Goal: Contribute content: Add original content to the website for others to see

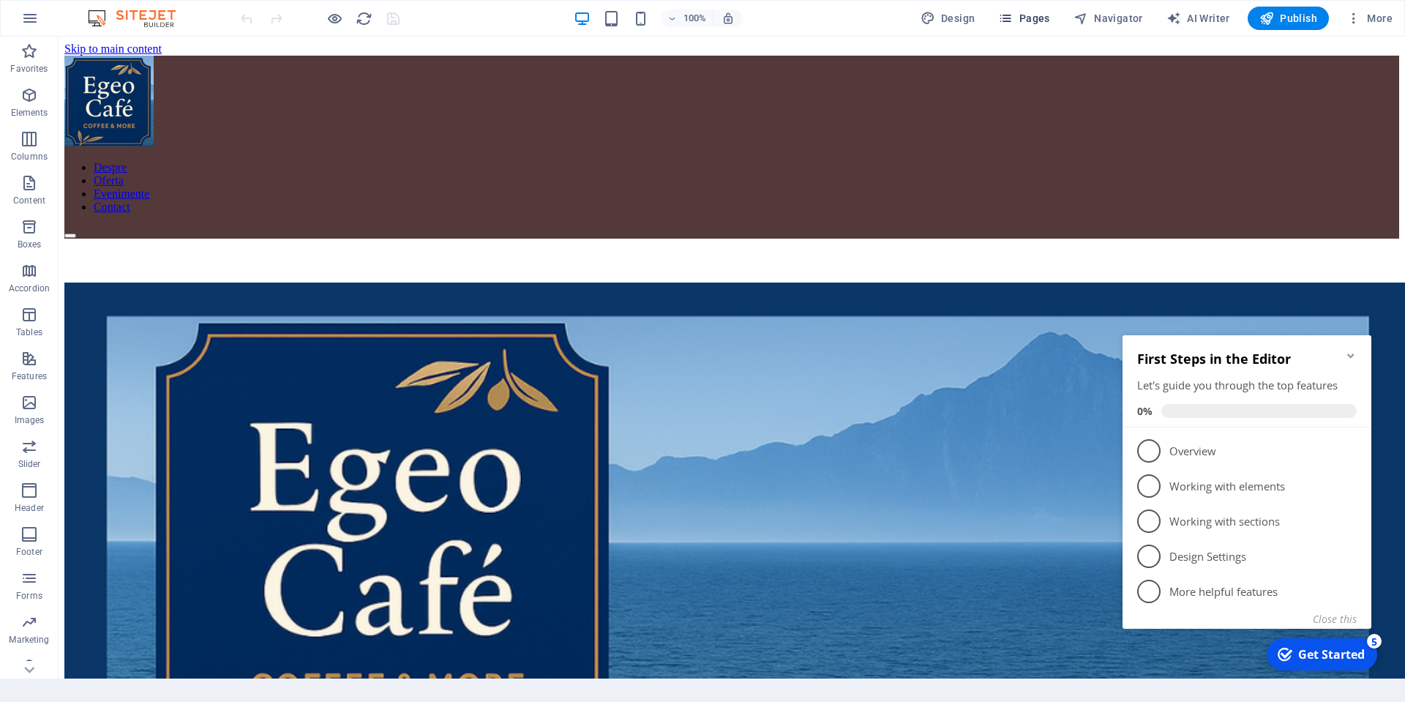
click at [1030, 26] on button "Pages" at bounding box center [1023, 18] width 63 height 23
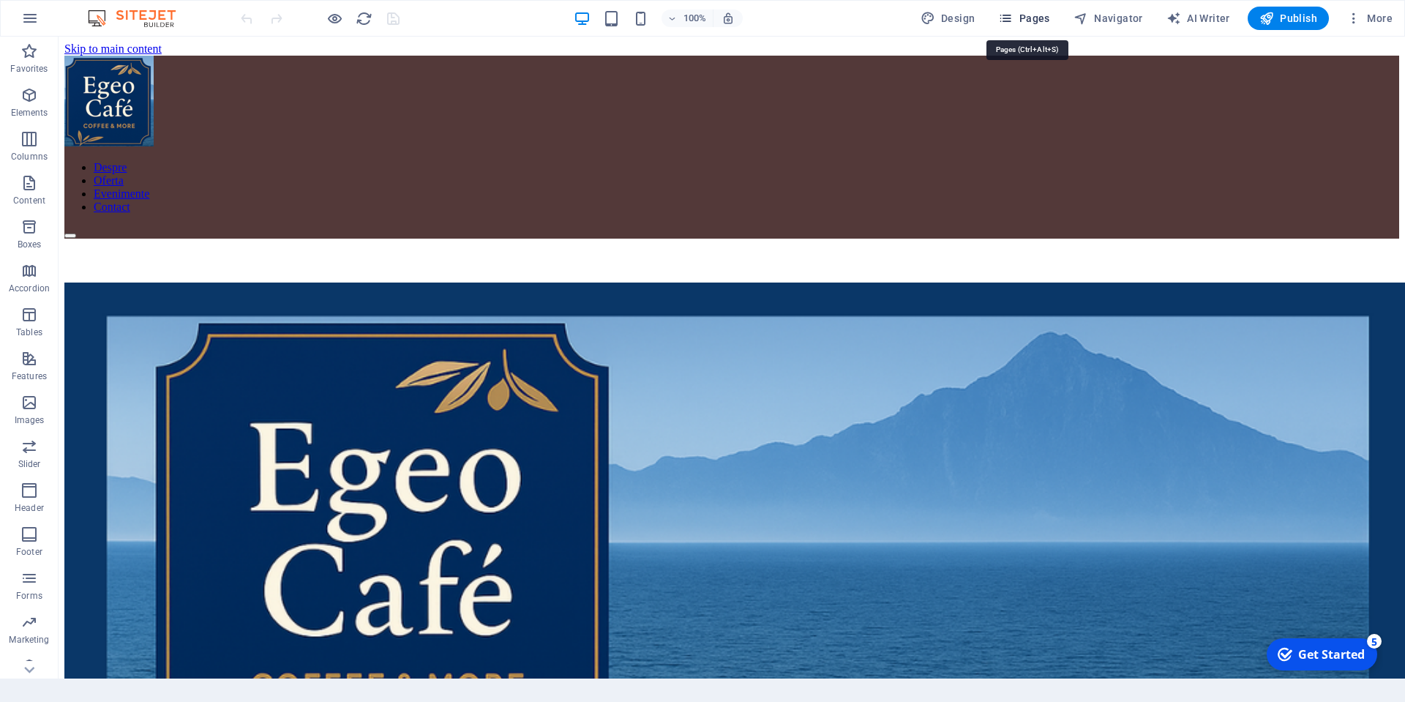
click at [1030, 15] on span "Pages" at bounding box center [1023, 18] width 51 height 15
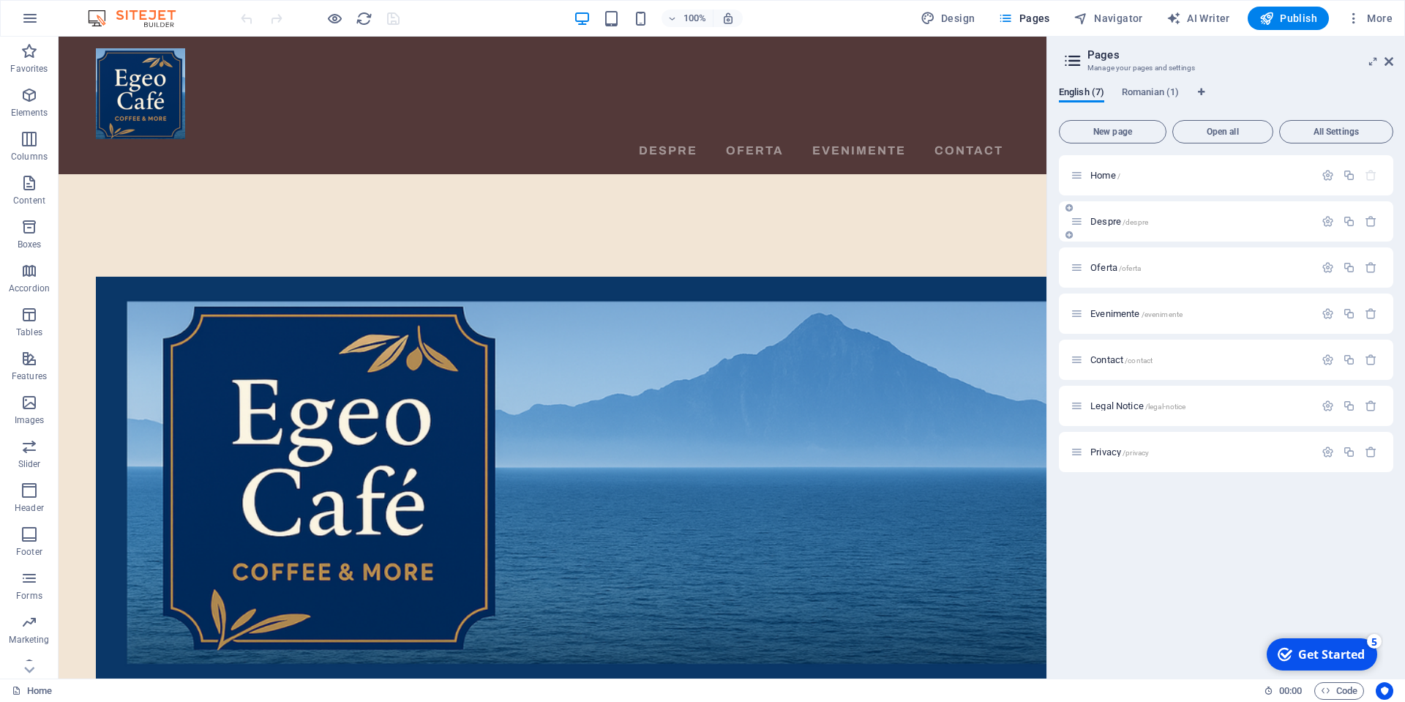
click at [1109, 222] on span "Despre /despre" at bounding box center [1119, 221] width 58 height 11
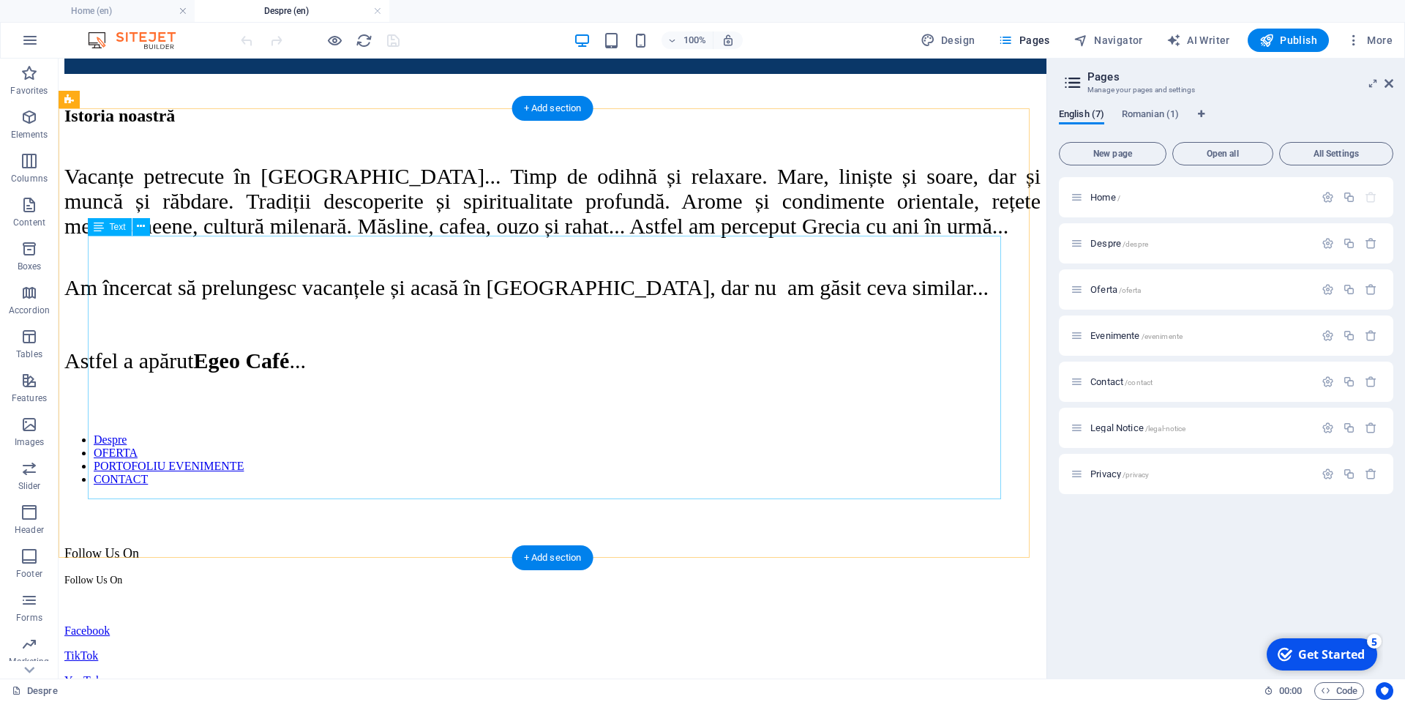
scroll to position [768, 0]
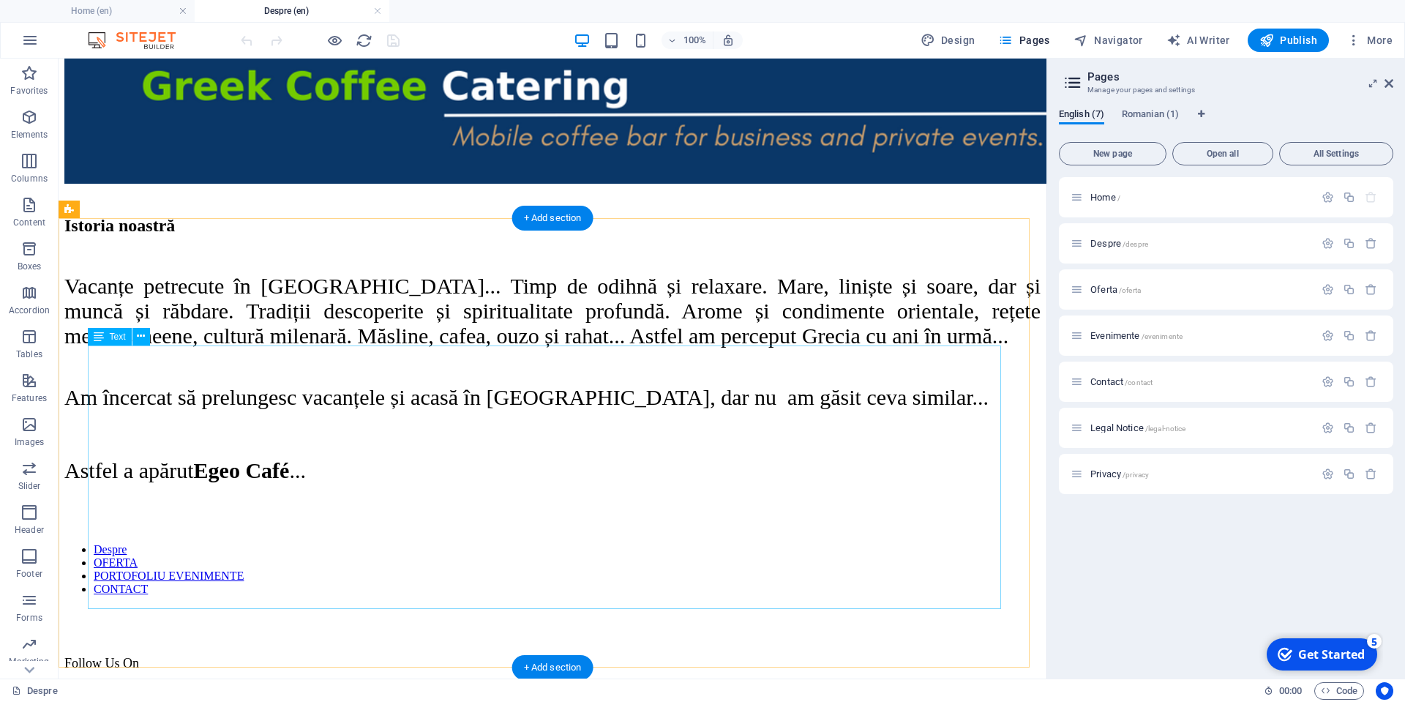
click at [440, 405] on div "Vacanțe petrecute în [GEOGRAPHIC_DATA]... Timp de odihnă și relaxare. Mare, lin…" at bounding box center [552, 378] width 976 height 209
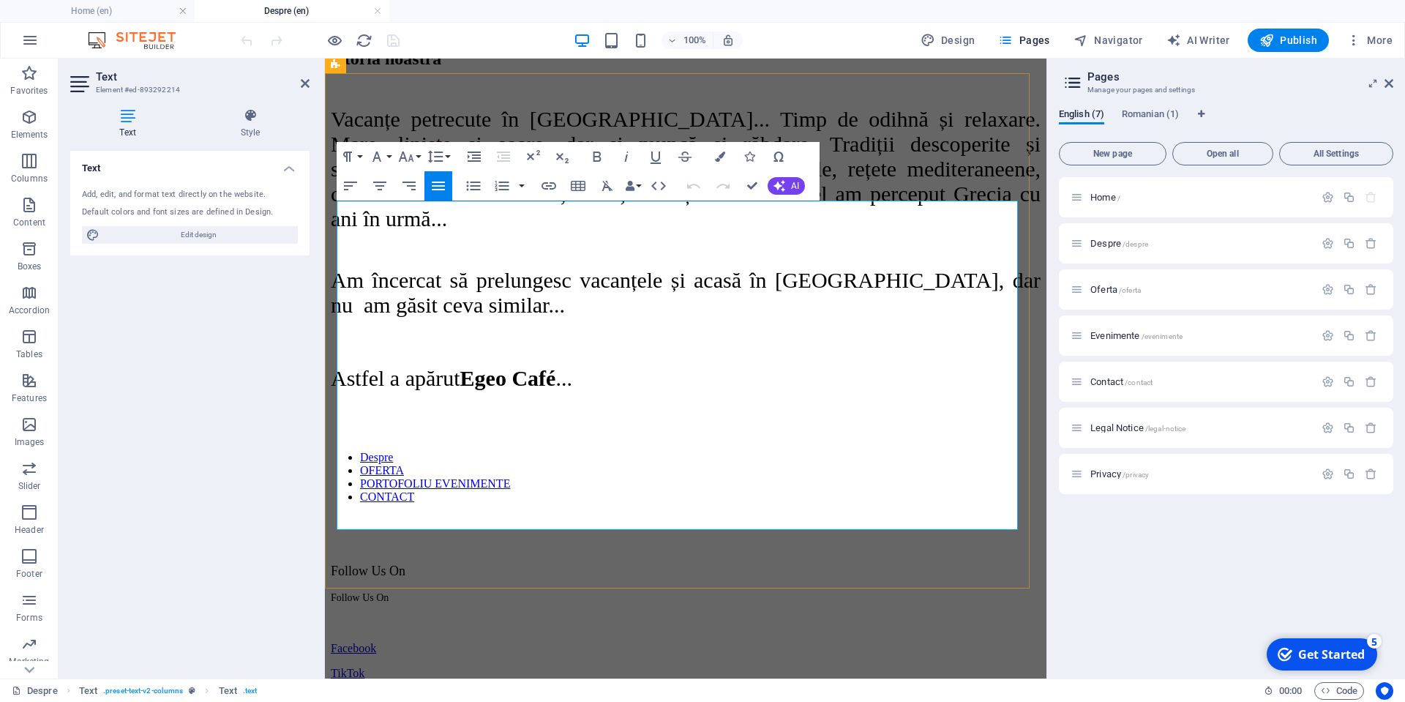
click at [524, 231] on span "Vacanțe petrecute în [GEOGRAPHIC_DATA]... Timp de odihnă și relaxare. Mare, lin…" at bounding box center [686, 169] width 710 height 124
click at [641, 219] on span "Vacanțe petrecute în [GEOGRAPHIC_DATA]... Timp de odihnă și relaxare. Mare, lin…" at bounding box center [686, 169] width 710 height 124
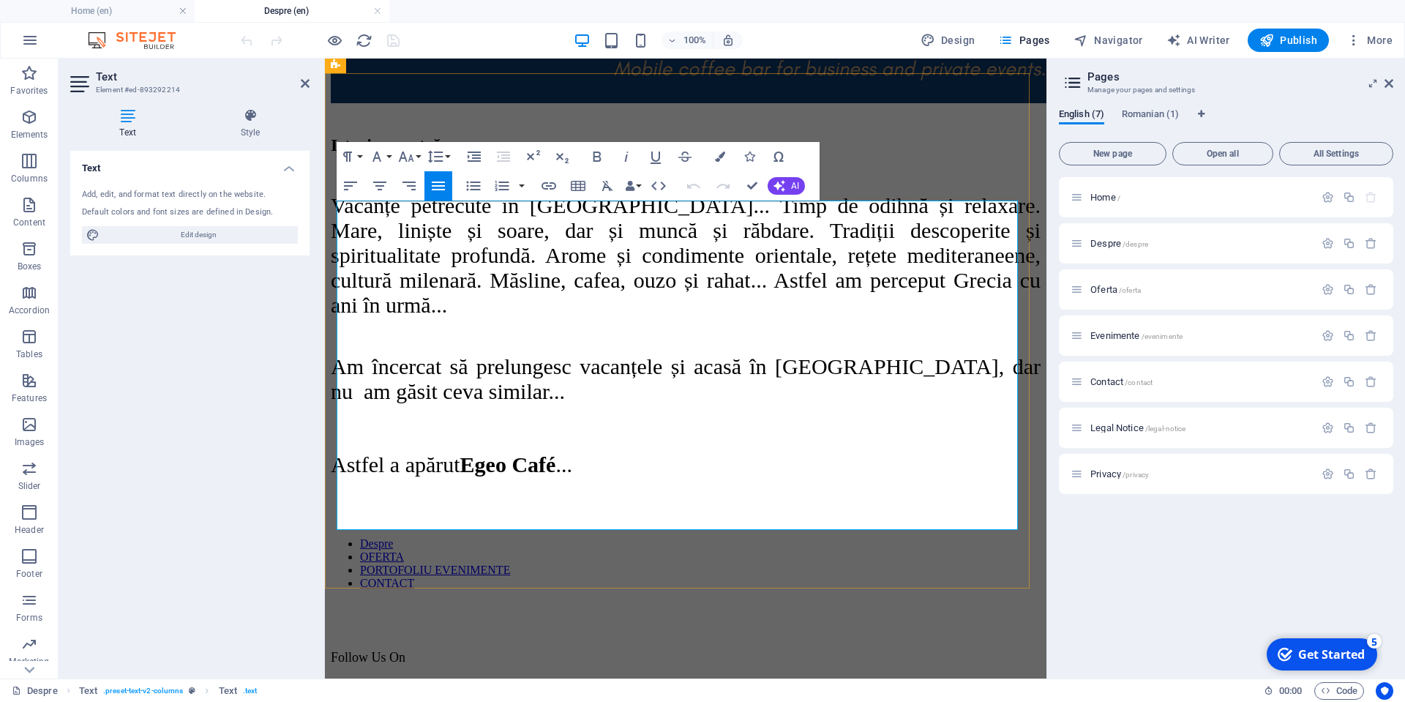
scroll to position [659, 0]
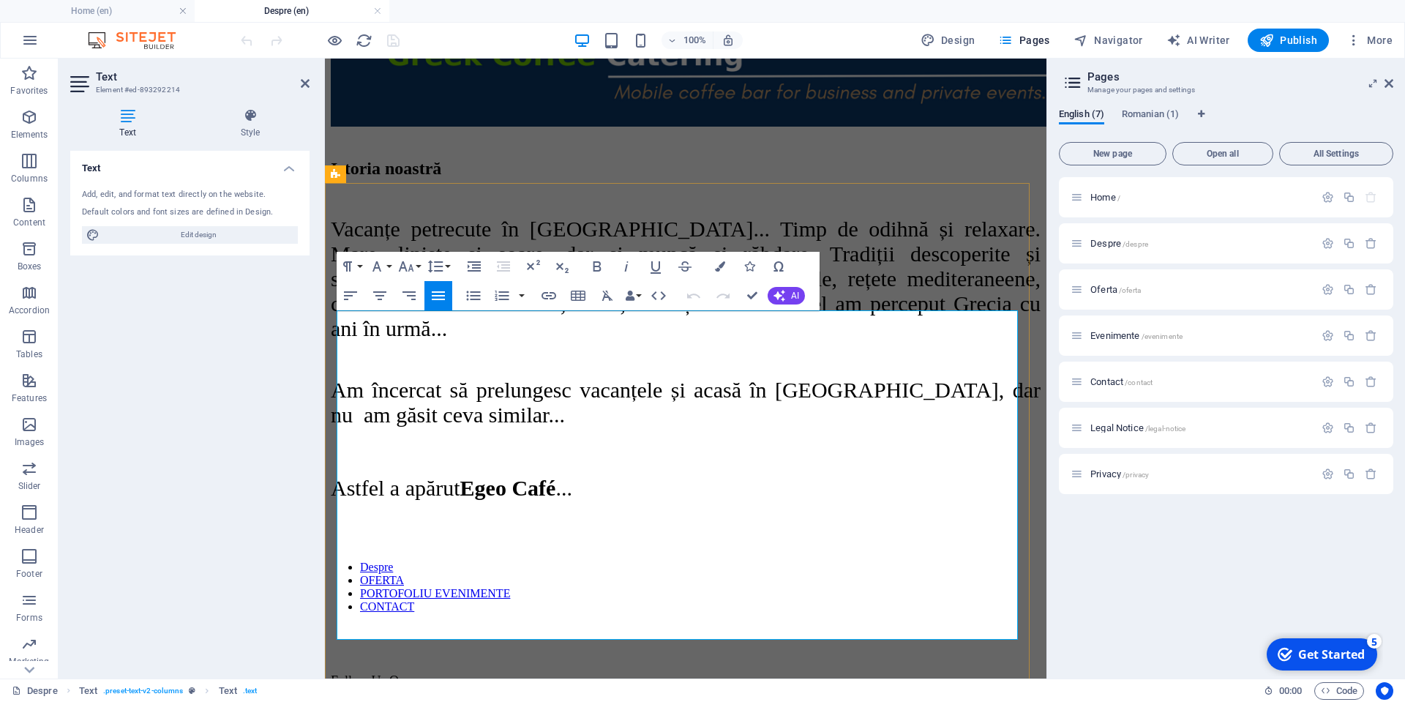
click at [668, 340] on span "Vacanțe petrecute în [GEOGRAPHIC_DATA]... Timp de odihnă și relaxare. Mare, lin…" at bounding box center [686, 279] width 710 height 124
click at [681, 340] on span "Vacanțe petrecute în [GEOGRAPHIC_DATA]... Timp de odihnă și relaxare. Mare, lin…" at bounding box center [686, 279] width 710 height 124
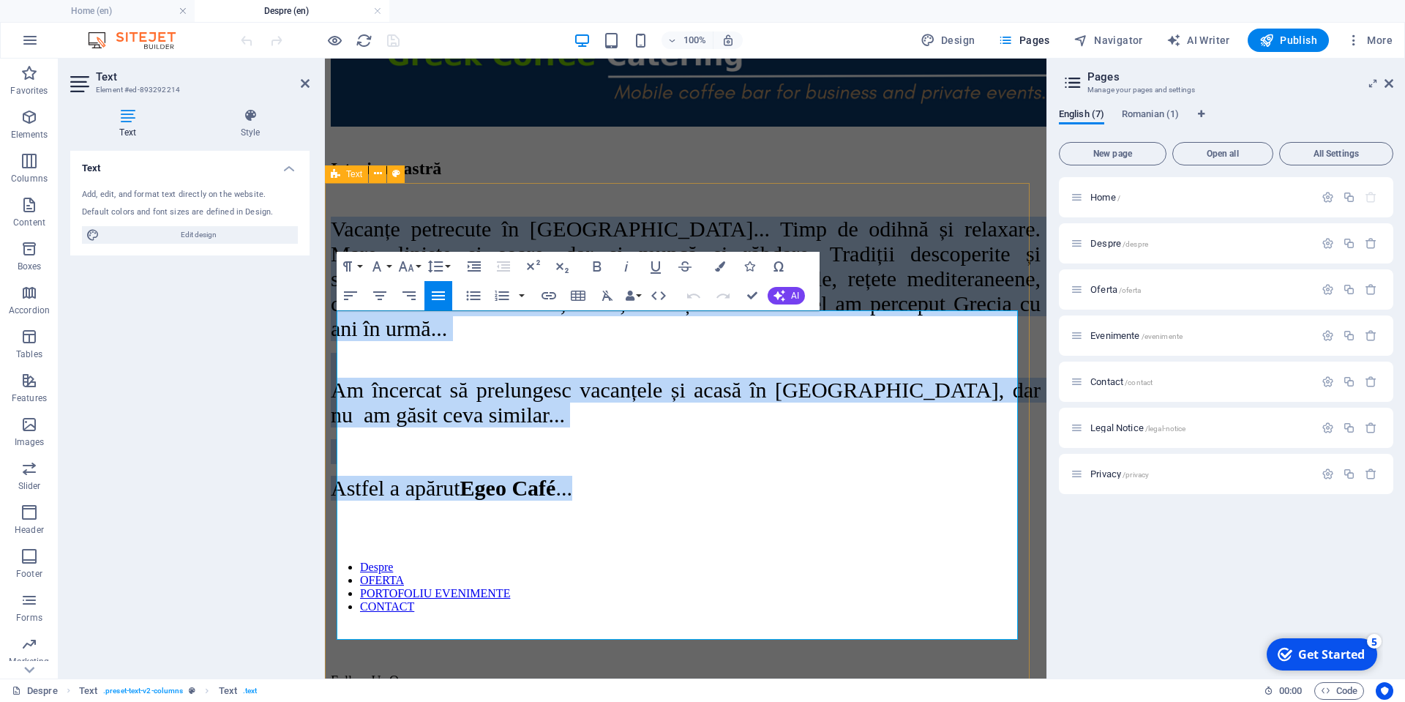
drag, startPoint x: 624, startPoint y: 626, endPoint x: 330, endPoint y: 332, distance: 415.5
click at [331, 332] on div "Istoria noastră Vacanțe petrecute în [GEOGRAPHIC_DATA]... Timp de odihnă și rel…" at bounding box center [686, 330] width 710 height 342
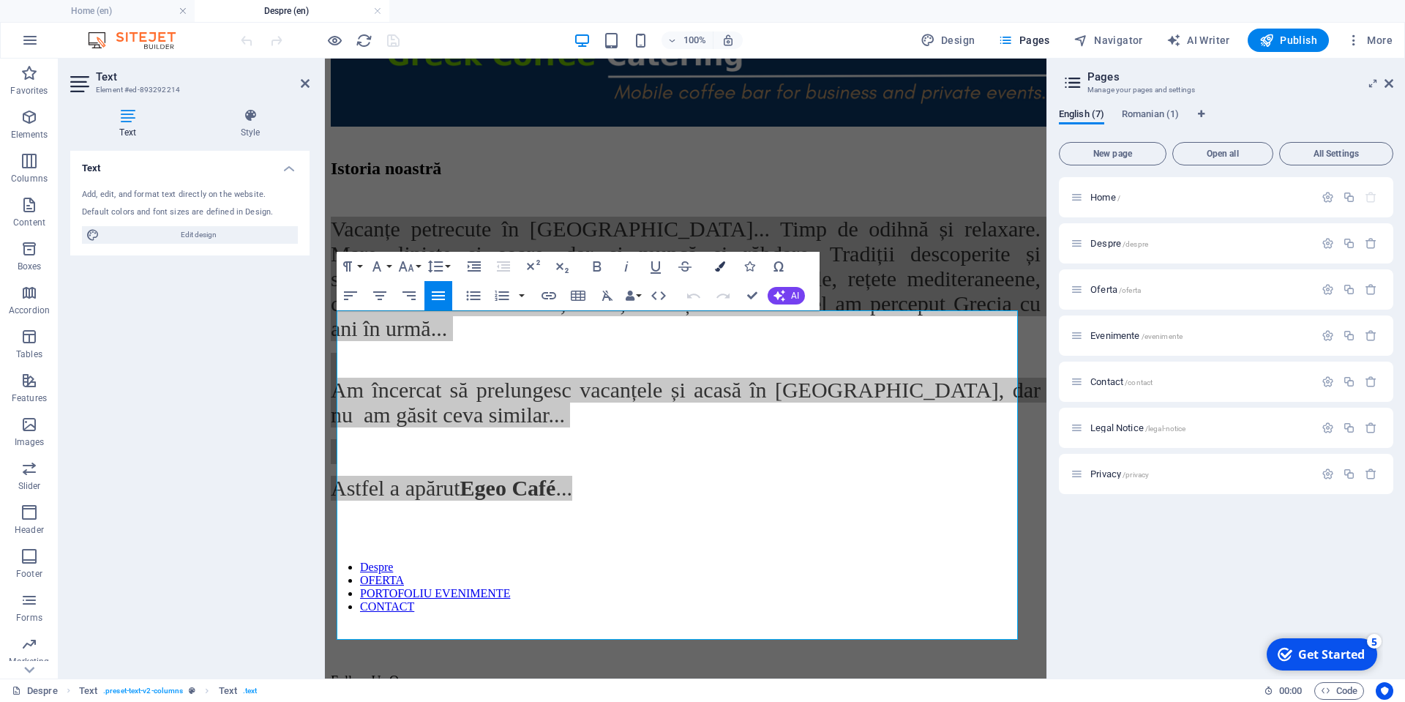
click at [719, 263] on icon "button" at bounding box center [720, 266] width 10 height 10
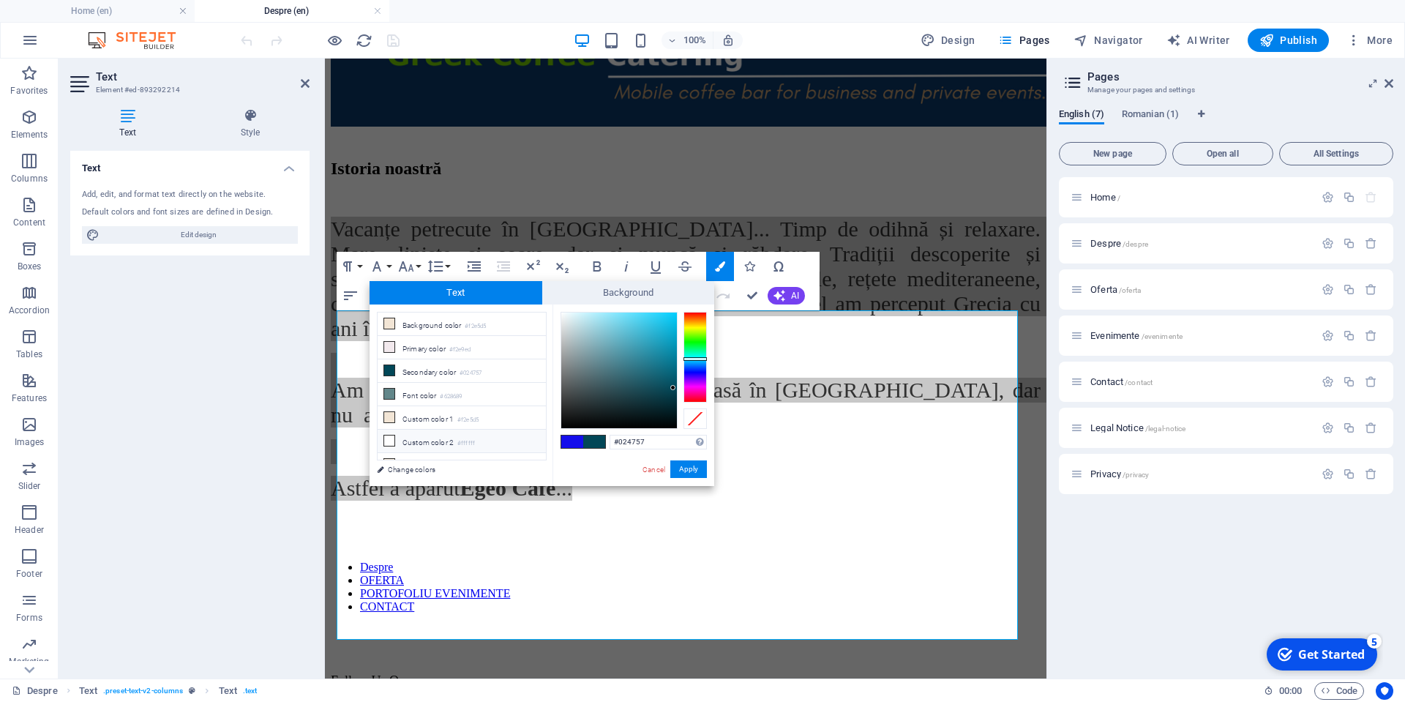
click at [394, 436] on icon at bounding box center [389, 440] width 10 height 10
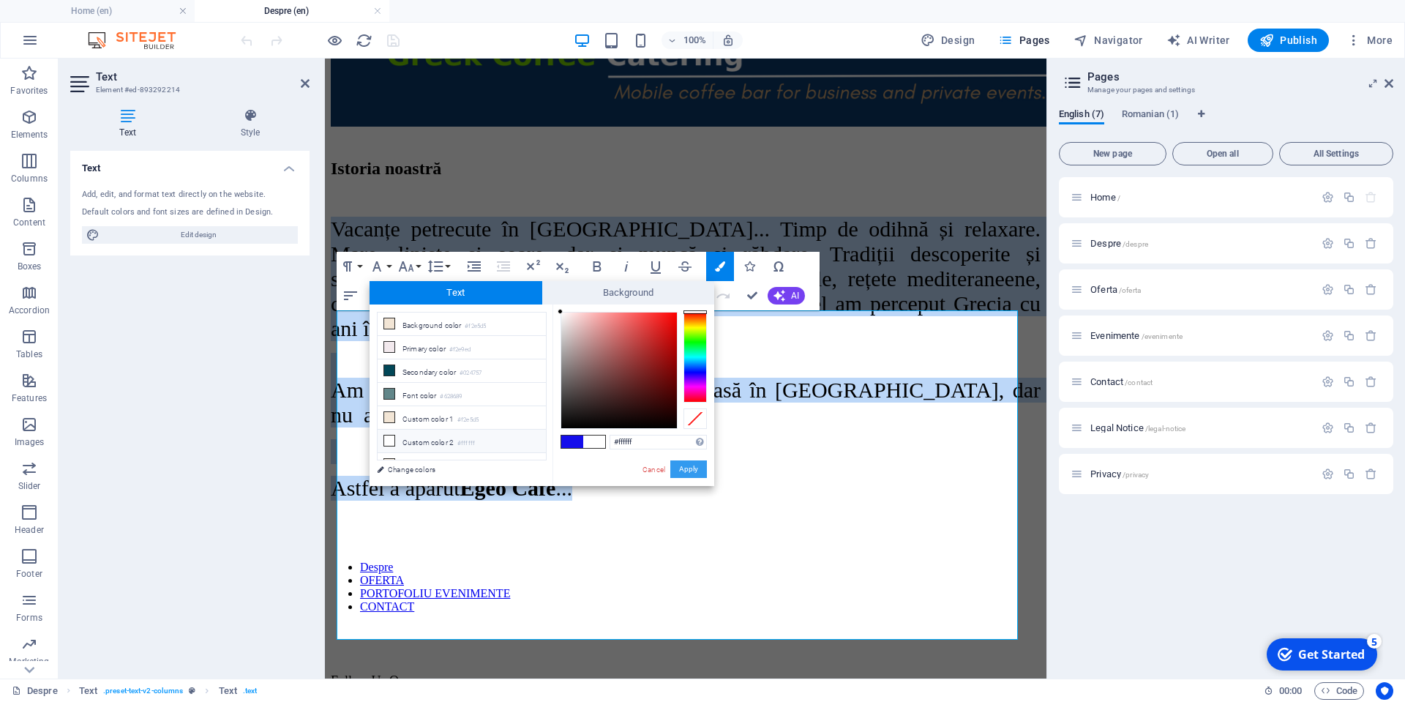
click at [694, 471] on button "Apply" at bounding box center [688, 469] width 37 height 18
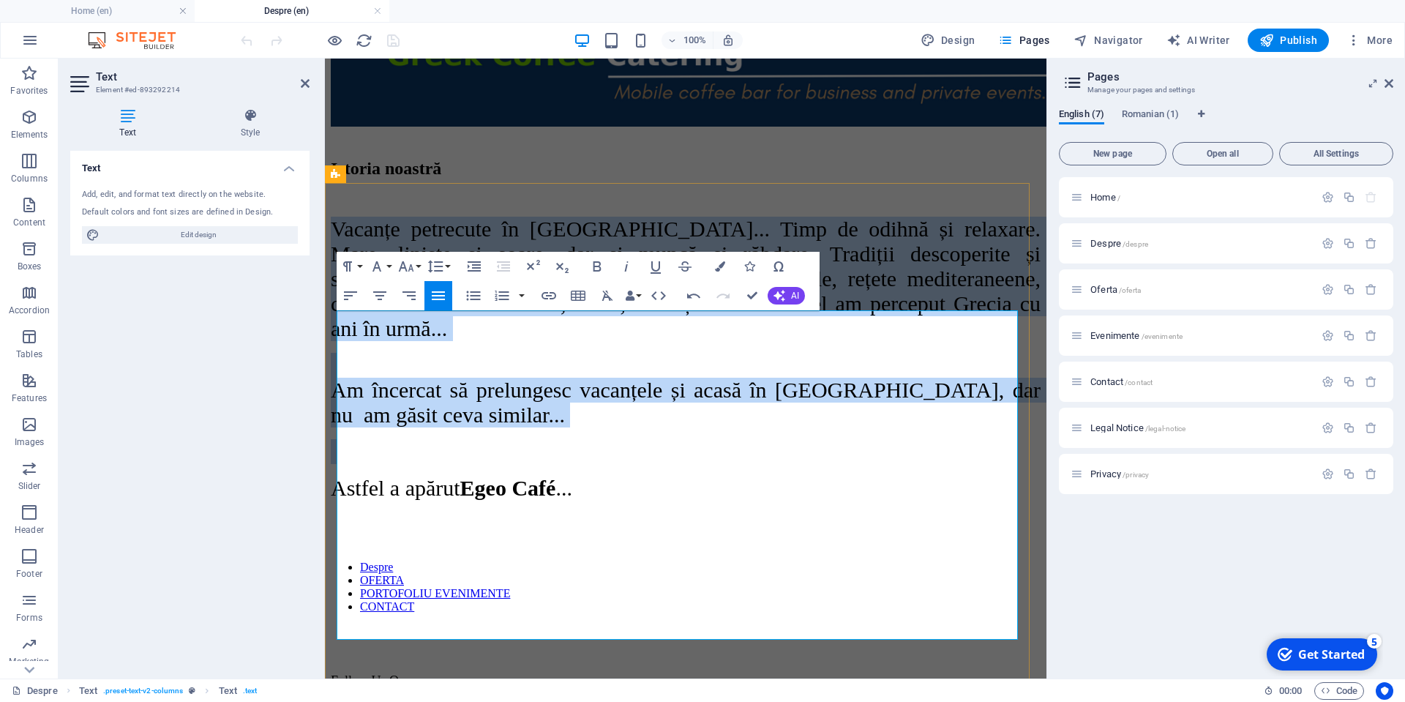
click at [844, 427] on p "Am încercat să prelungesc vacanțele și acasă în [GEOGRAPHIC_DATA], dar nu am gă…" at bounding box center [686, 390] width 710 height 75
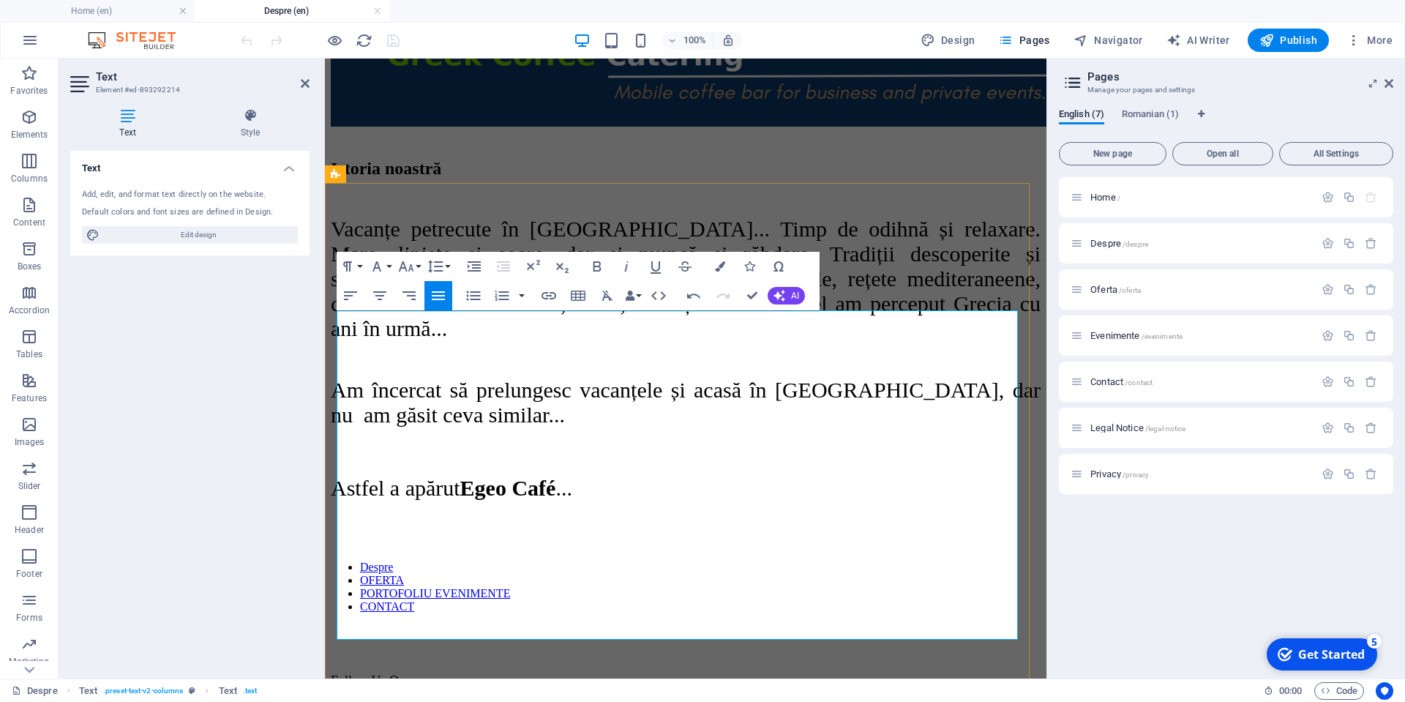
click at [762, 427] on p "Am încercat să prelungesc vacanțele și acasă în [GEOGRAPHIC_DATA], dar nu am gă…" at bounding box center [686, 390] width 710 height 75
click at [808, 427] on p "Am încercat să prelungesc vacanțele și acasă în [GEOGRAPHIC_DATA], dar nu am gă…" at bounding box center [686, 390] width 710 height 75
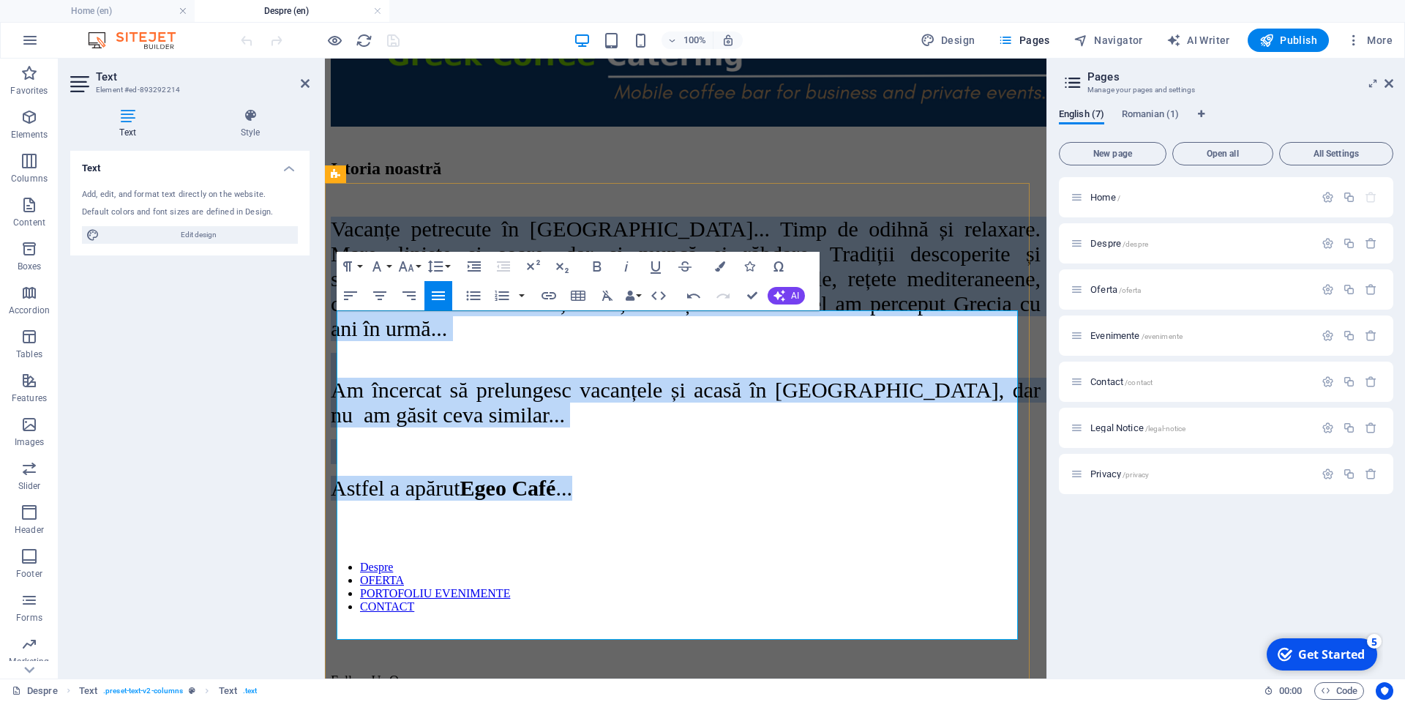
drag, startPoint x: 620, startPoint y: 620, endPoint x: 339, endPoint y: 316, distance: 413.8
click at [339, 316] on div "Vacanțe petrecute în [GEOGRAPHIC_DATA]... Timp de odihnă și relaxare. Mare, lin…" at bounding box center [686, 359] width 710 height 284
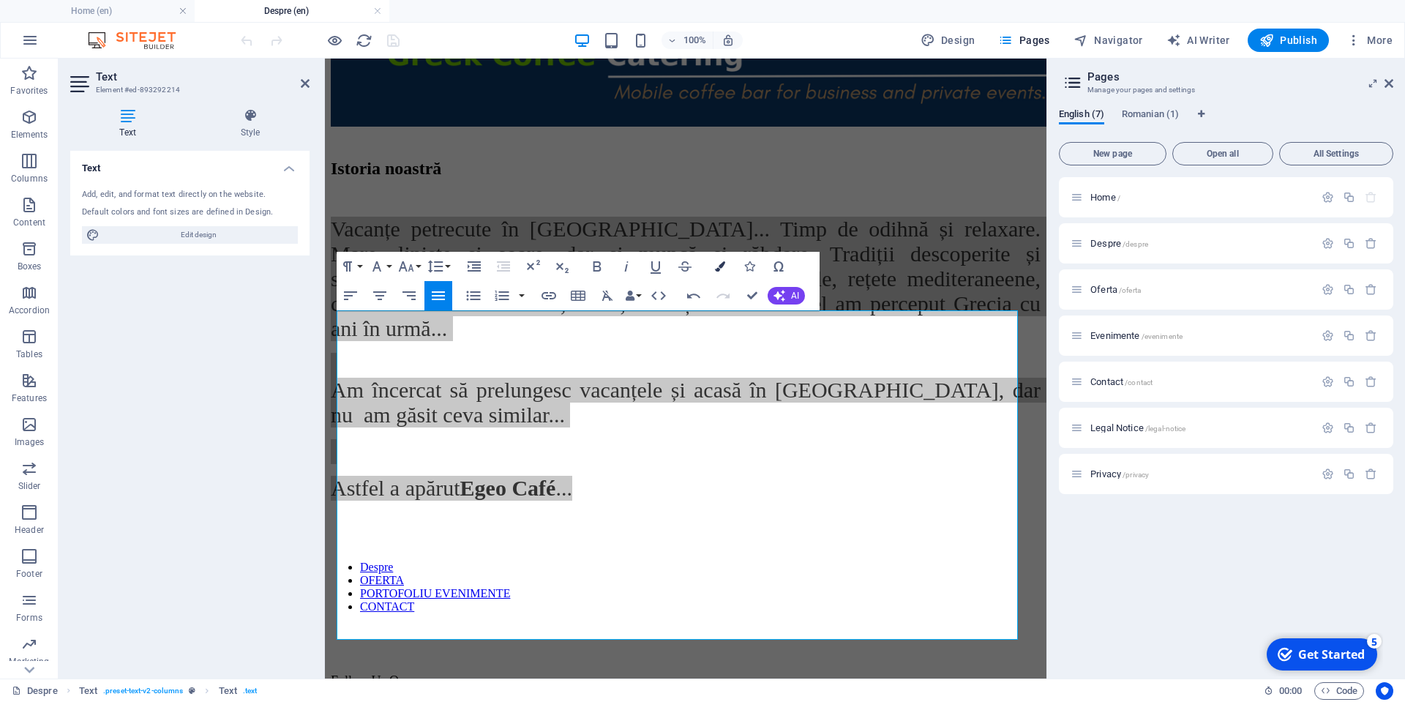
click at [717, 263] on icon "button" at bounding box center [720, 266] width 10 height 10
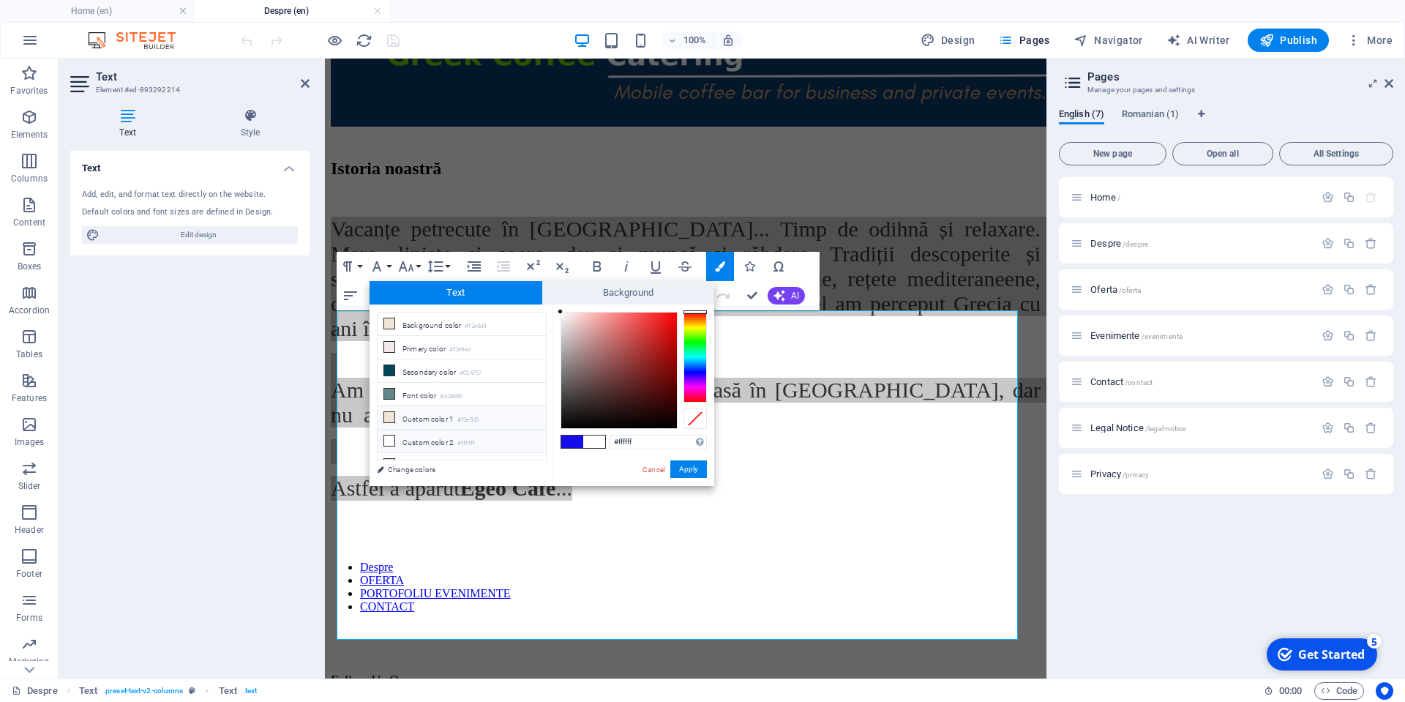
click at [389, 413] on icon at bounding box center [389, 417] width 10 height 10
type input "#f2e5d5"
drag, startPoint x: 692, startPoint y: 466, endPoint x: 370, endPoint y: 425, distance: 324.6
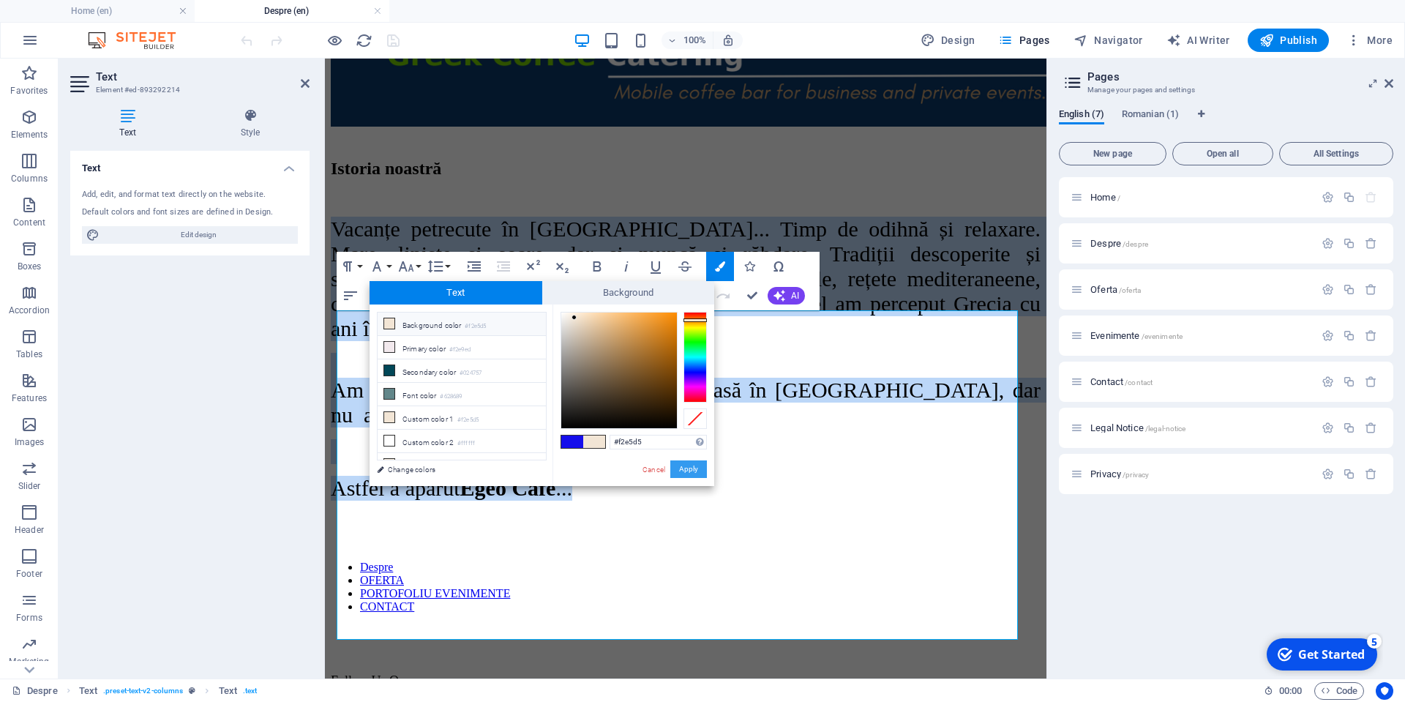
click at [692, 467] on button "Apply" at bounding box center [688, 469] width 37 height 18
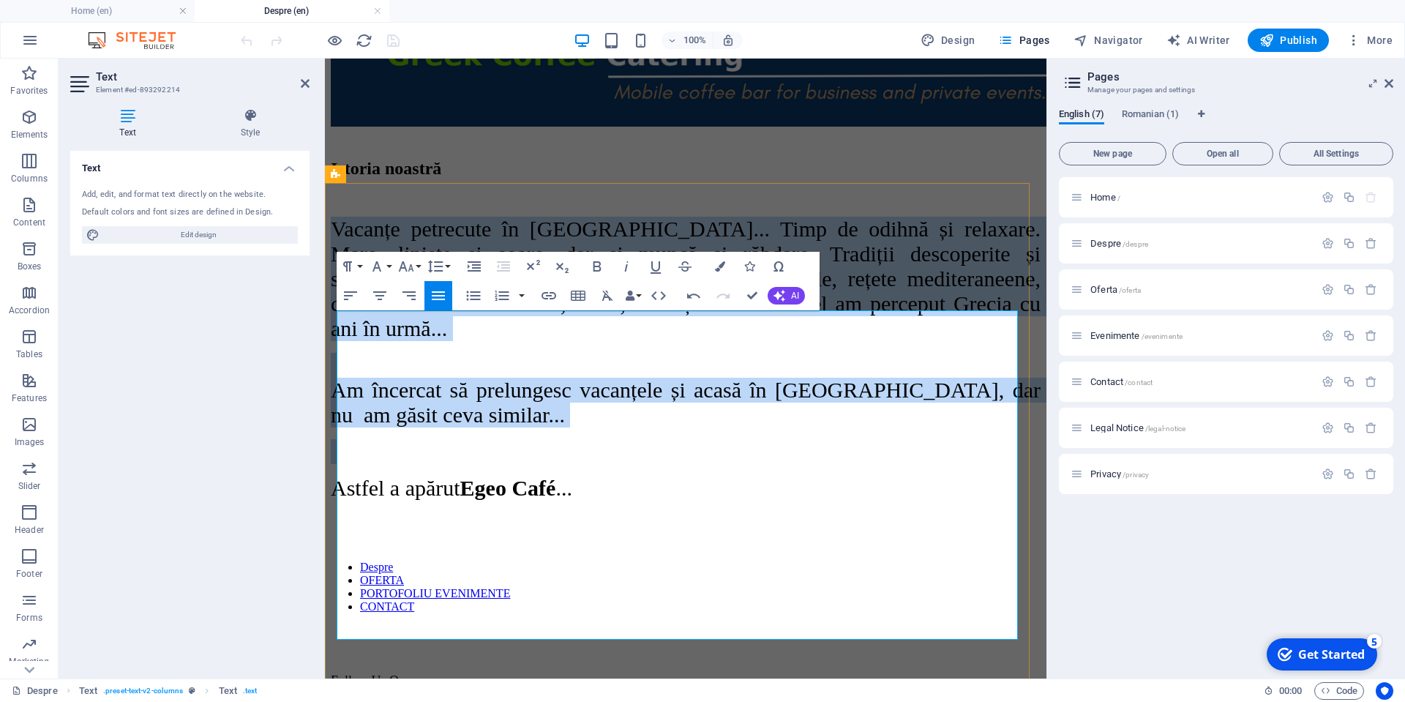
click at [733, 464] on p at bounding box center [686, 451] width 710 height 25
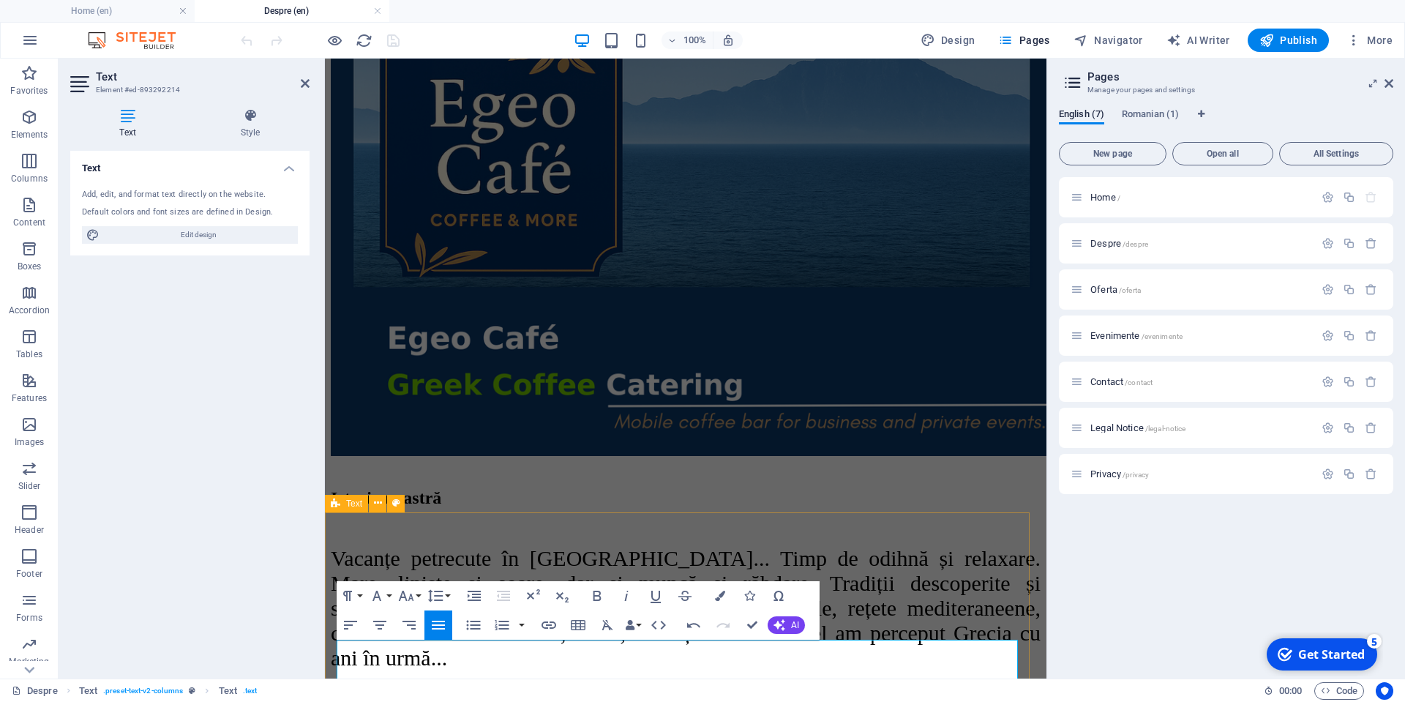
scroll to position [549, 0]
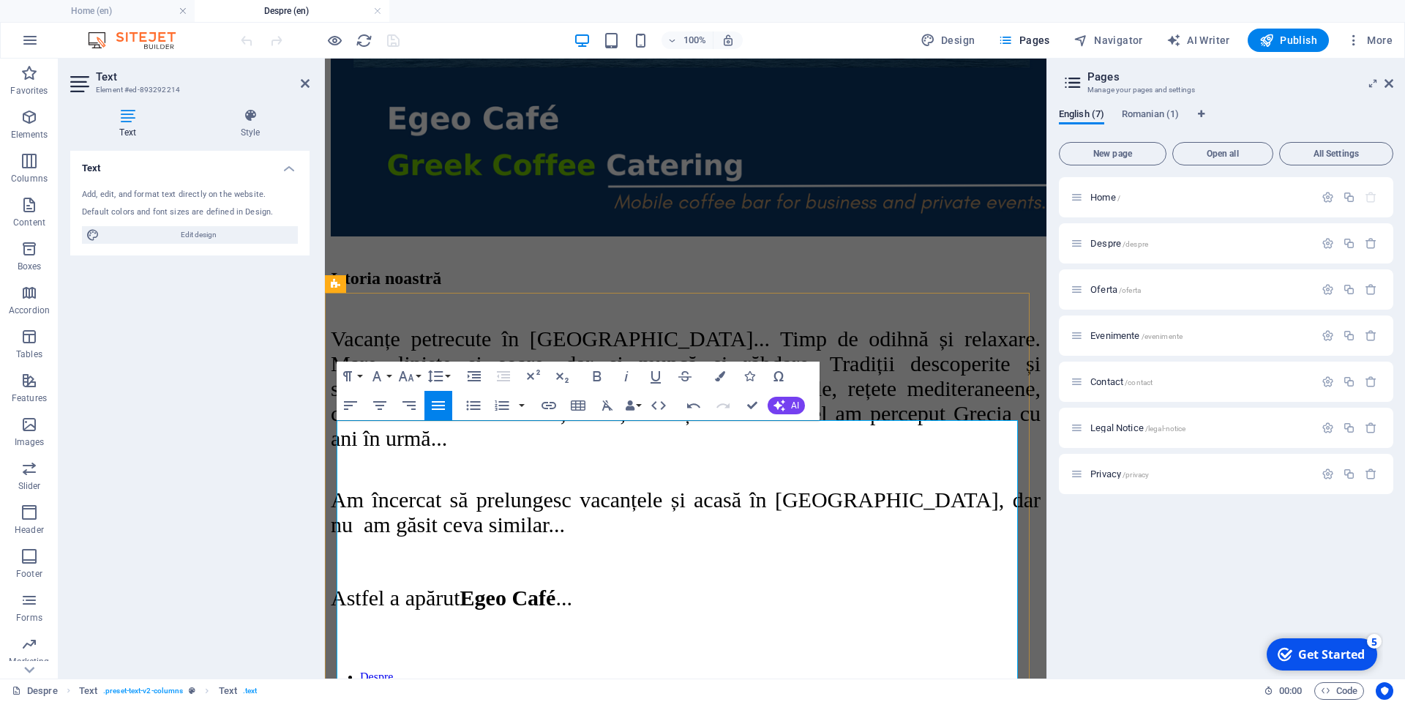
click at [692, 450] on span "Vacanțe petrecute în [GEOGRAPHIC_DATA]... Timp de odihnă și relaxare. Mare, lin…" at bounding box center [686, 388] width 710 height 124
click at [641, 450] on span "Vacanțe petrecute în [GEOGRAPHIC_DATA]... Timp de odihnă și relaxare. Mare, lin…" at bounding box center [686, 388] width 710 height 124
click at [630, 450] on span "Vacanțe petrecute în [GEOGRAPHIC_DATA]... Timp de odihnă și relaxare. Mare, lin…" at bounding box center [686, 388] width 710 height 124
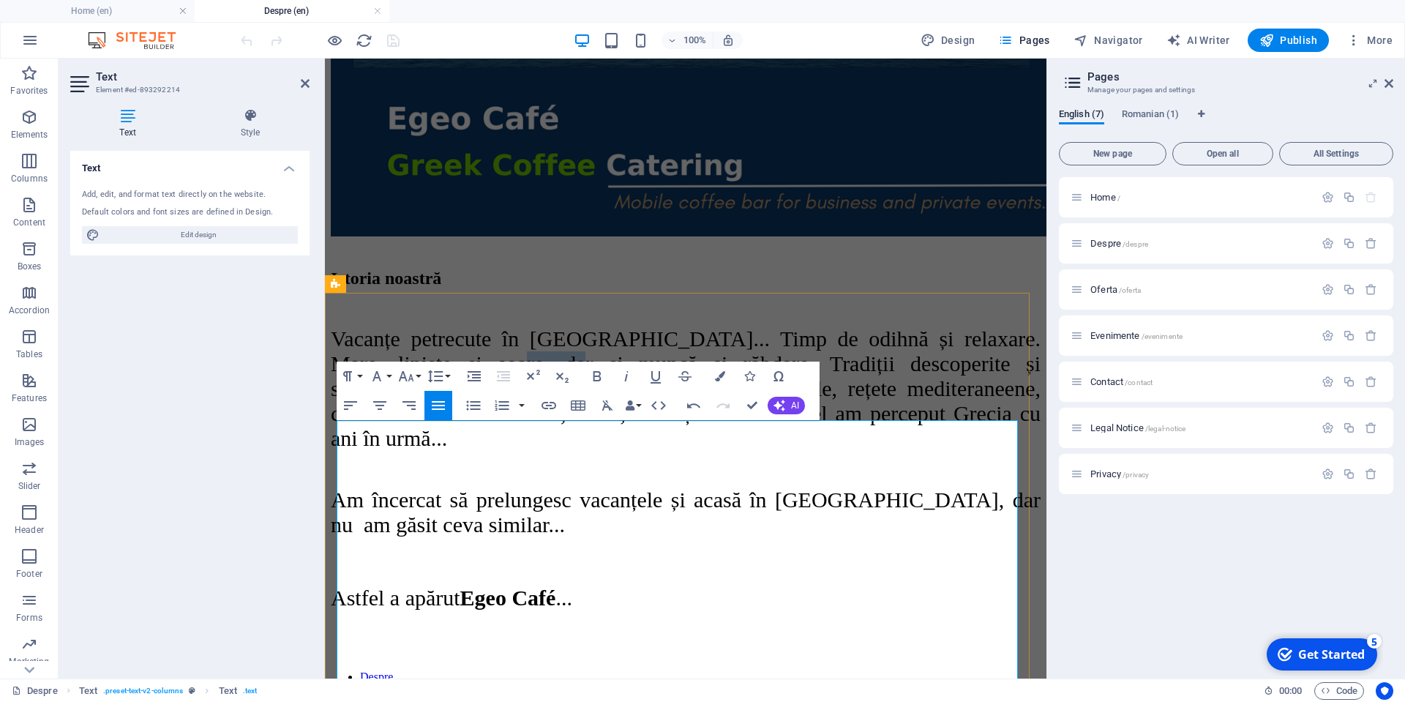
click at [630, 450] on span "Vacanțe petrecute în [GEOGRAPHIC_DATA]... Timp de odihnă și relaxare. Mare, lin…" at bounding box center [686, 388] width 710 height 124
click at [674, 450] on span "Vacanțe petrecute în [GEOGRAPHIC_DATA]... Timp de odihnă și relaxare. Mare, lin…" at bounding box center [686, 388] width 710 height 124
click at [675, 450] on span "Vacanțe petrecute în [GEOGRAPHIC_DATA]... Timp de odihnă și relaxare. Mare, lin…" at bounding box center [686, 388] width 710 height 124
click at [709, 450] on span "Vacanțe petrecute în [GEOGRAPHIC_DATA]... Timp de odihnă și relaxare. Mare, lin…" at bounding box center [686, 388] width 710 height 124
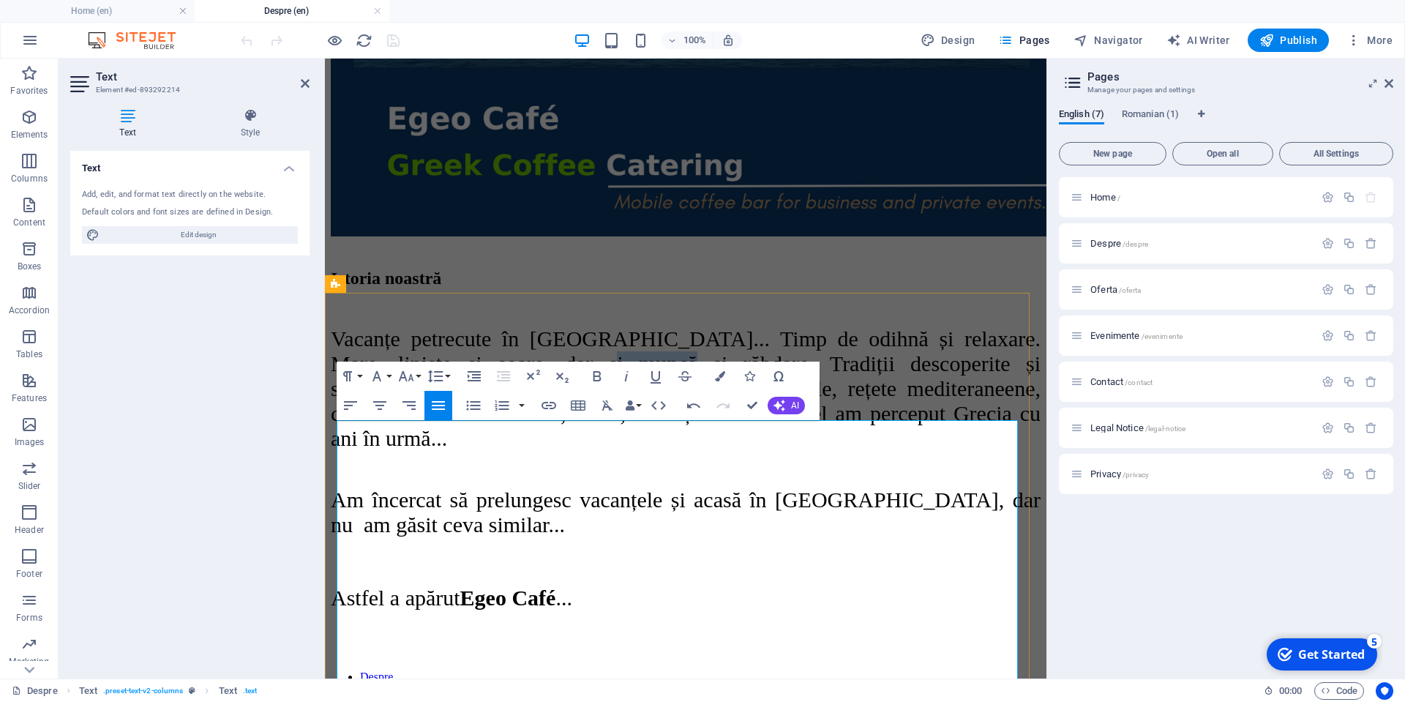
click at [709, 450] on span "Vacanțe petrecute în [GEOGRAPHIC_DATA]... Timp de odihnă și relaxare. Mare, lin…" at bounding box center [686, 388] width 710 height 124
click at [675, 450] on span "Vacanțe petrecute în [GEOGRAPHIC_DATA]... Timp de odihnă și relaxare. Mare, lin…" at bounding box center [686, 388] width 710 height 124
click at [680, 450] on span "Vacanțe petrecute în [GEOGRAPHIC_DATA]... Timp de odihnă și relaxare. Mare, lin…" at bounding box center [686, 388] width 710 height 124
click at [668, 450] on span "Vacanțe petrecute în [GEOGRAPHIC_DATA]... Timp de odihnă și relaxare. Mare, lin…" at bounding box center [686, 388] width 710 height 124
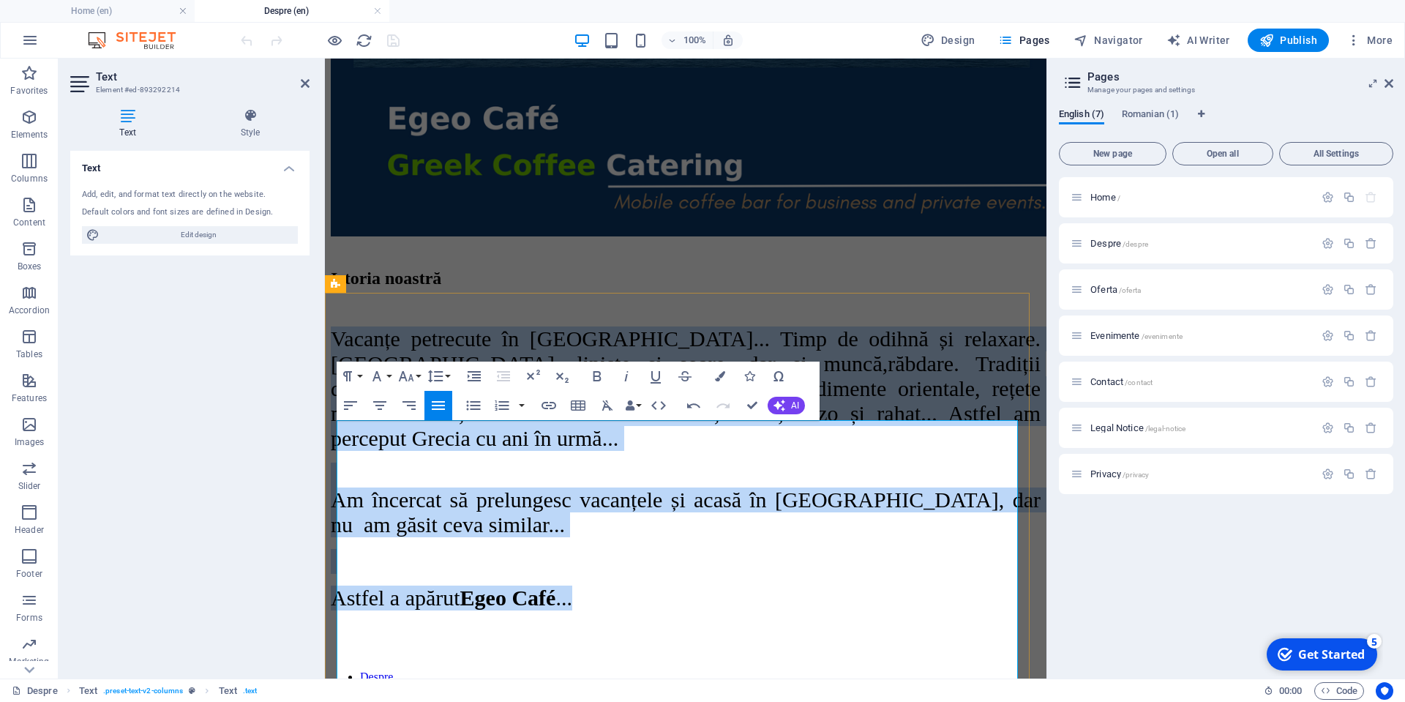
click at [820, 451] on p "Vacanțe petrecute în [GEOGRAPHIC_DATA]... Timp de odihnă și relaxare. Mare, lin…" at bounding box center [686, 388] width 710 height 124
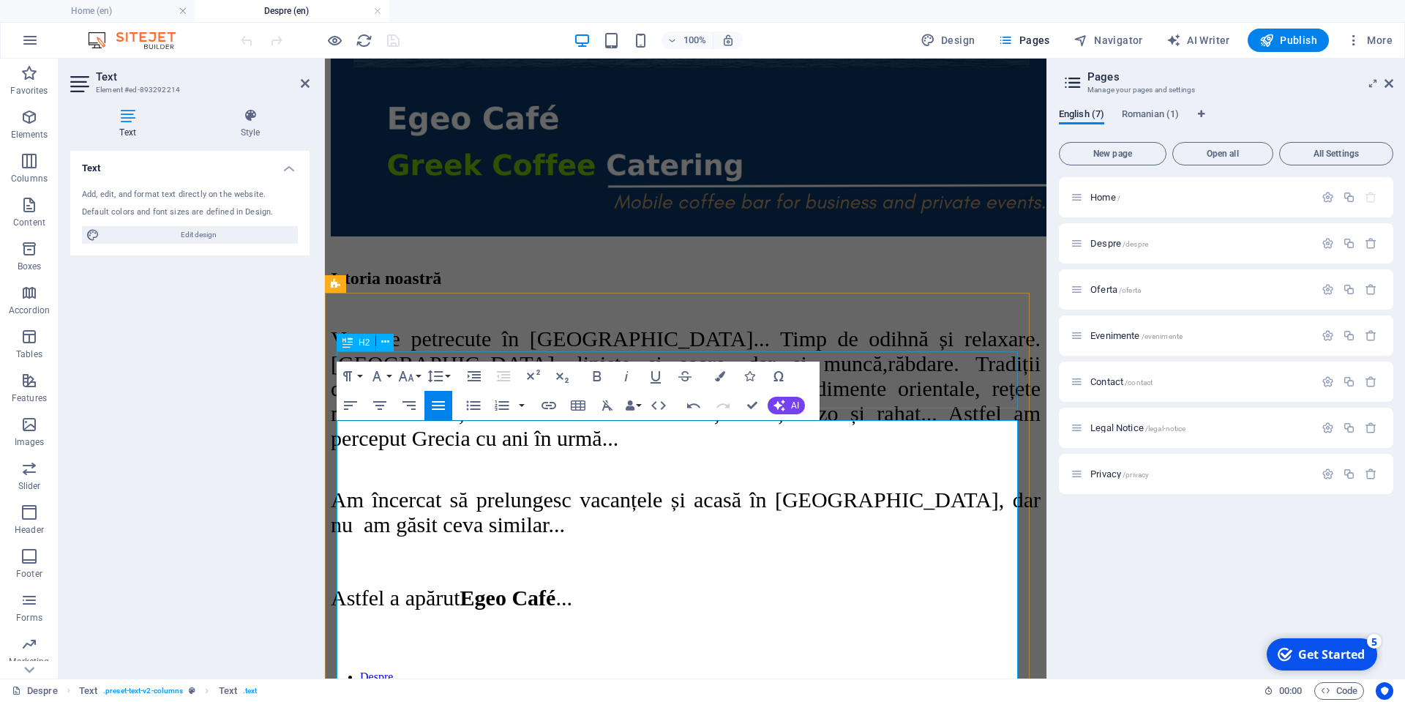
click at [885, 288] on div "Istoria noastră" at bounding box center [686, 279] width 710 height 20
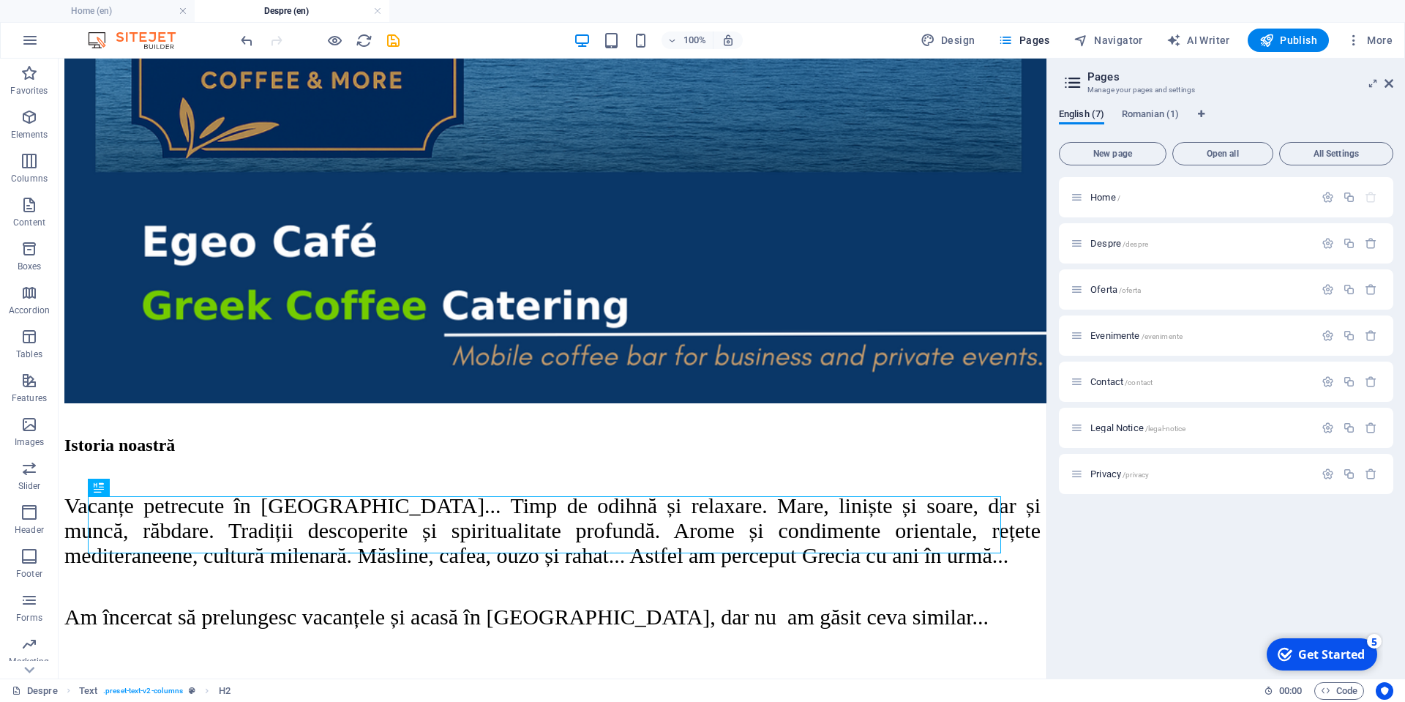
click at [1057, 604] on div "English (7) Romanian (1) New page Open all All Settings Home / Despre /despre O…" at bounding box center [1226, 388] width 358 height 582
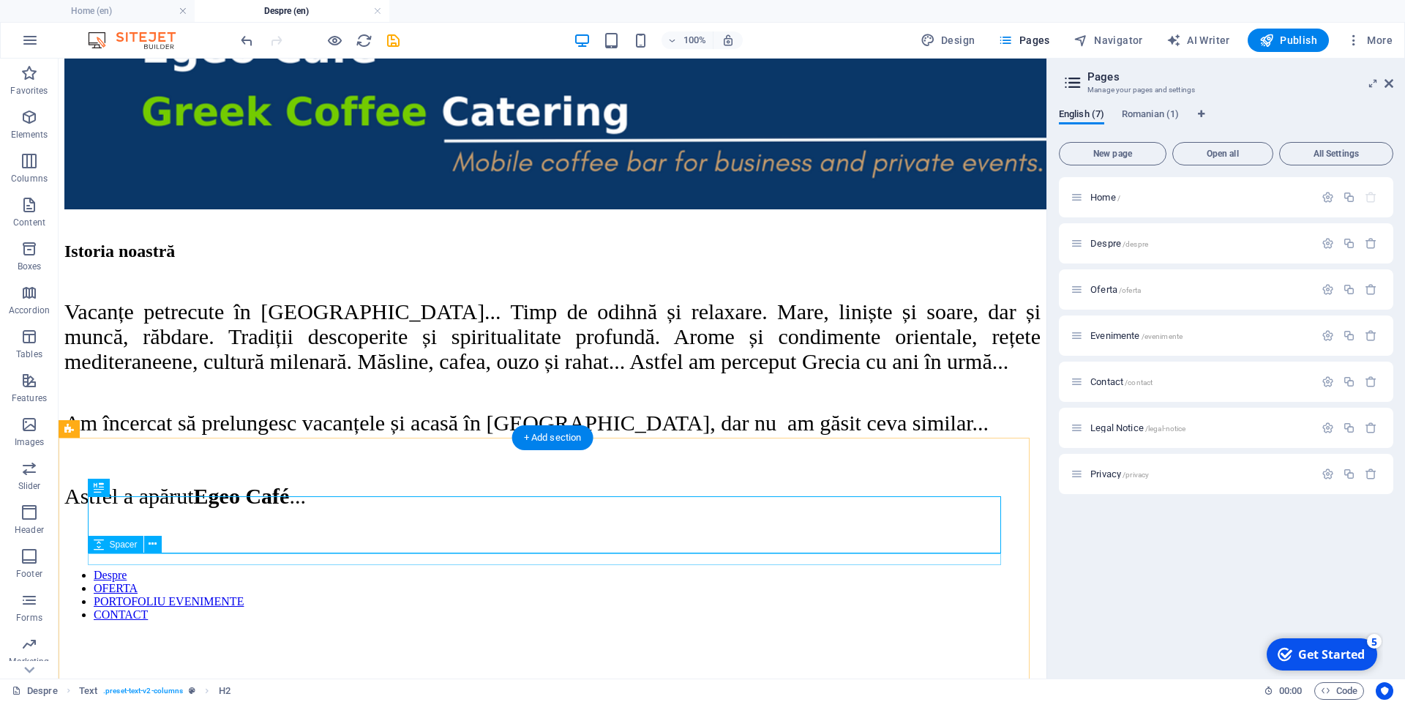
scroll to position [878, 0]
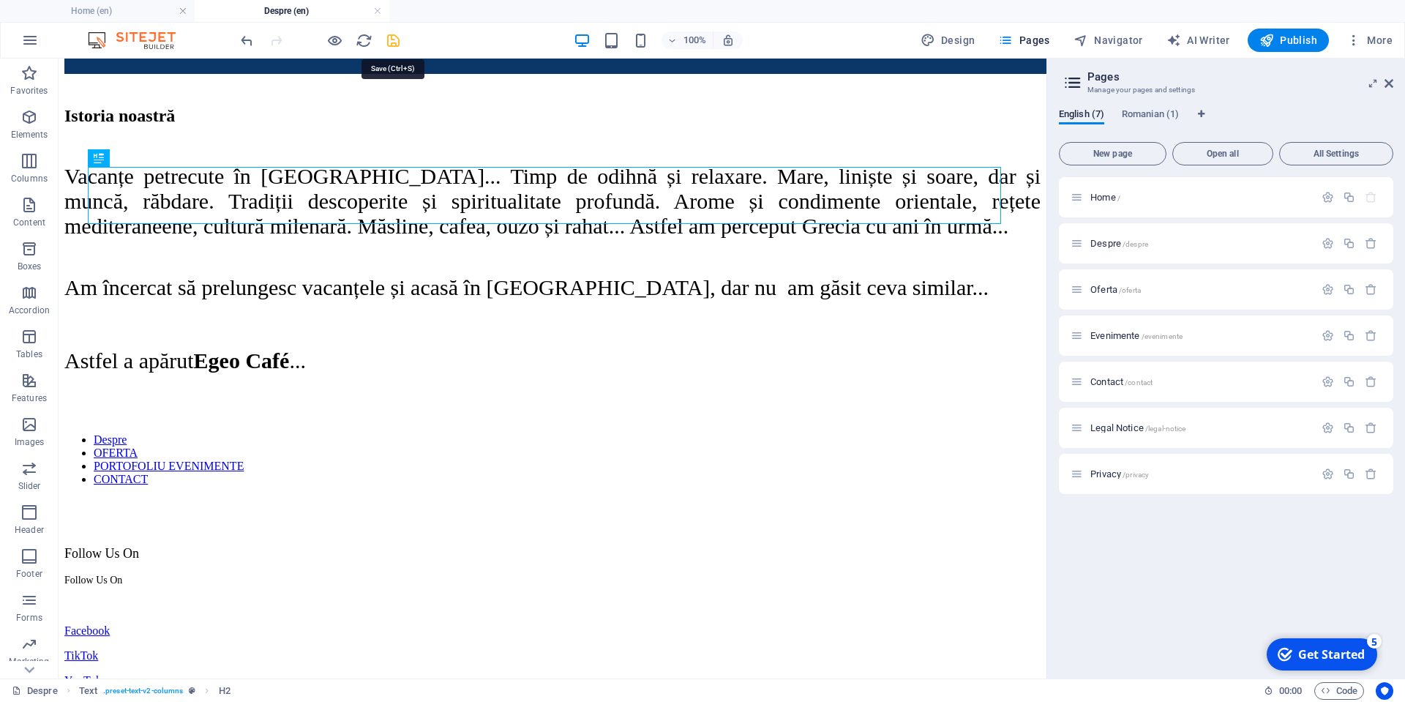
click at [394, 40] on icon "save" at bounding box center [393, 40] width 17 height 17
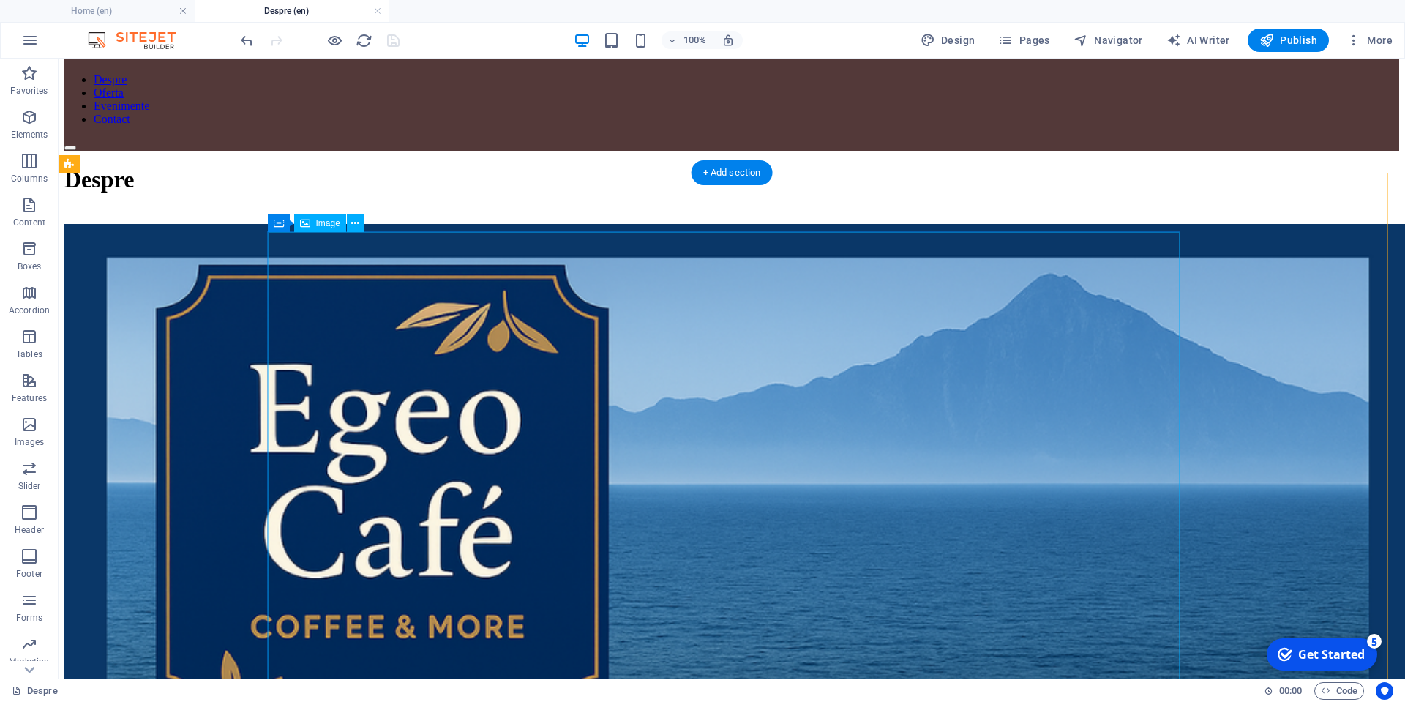
scroll to position [0, 0]
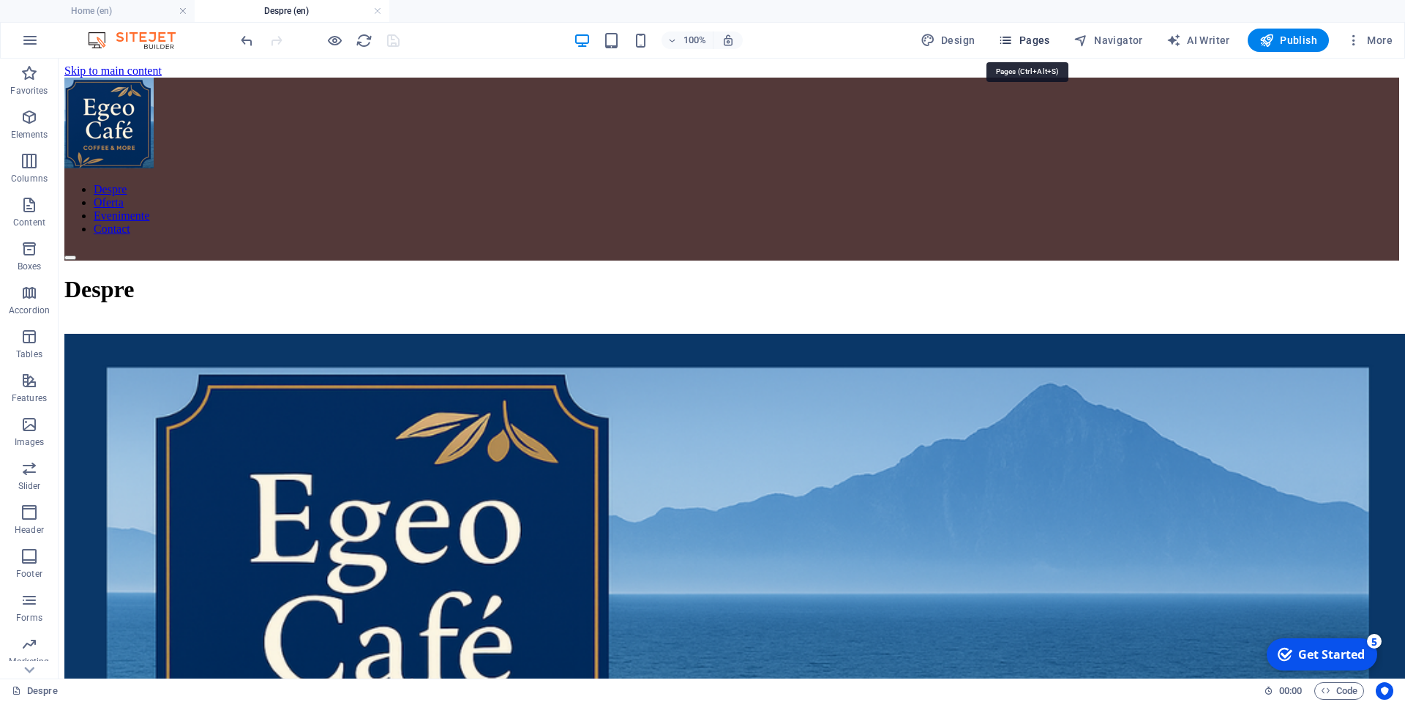
click at [1032, 35] on span "Pages" at bounding box center [1023, 40] width 51 height 15
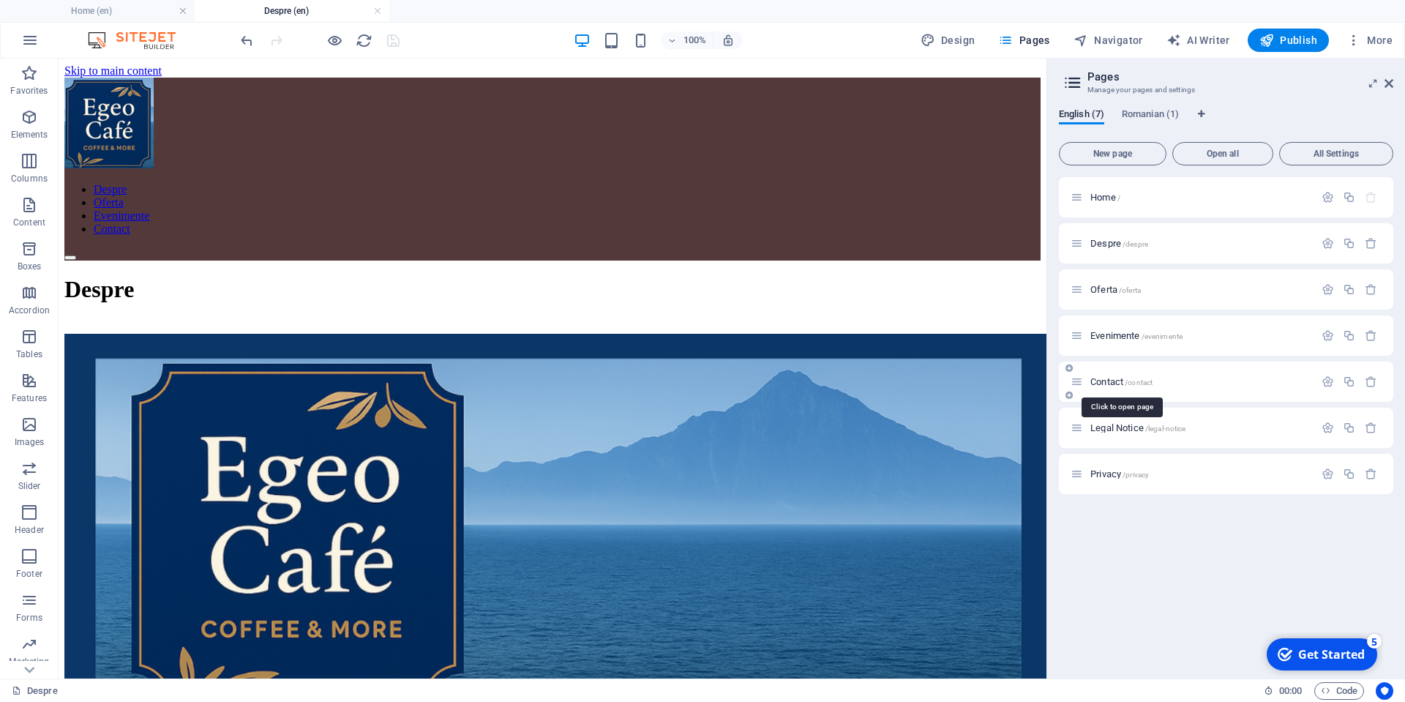
click at [1107, 383] on span "Contact /contact" at bounding box center [1121, 381] width 62 height 11
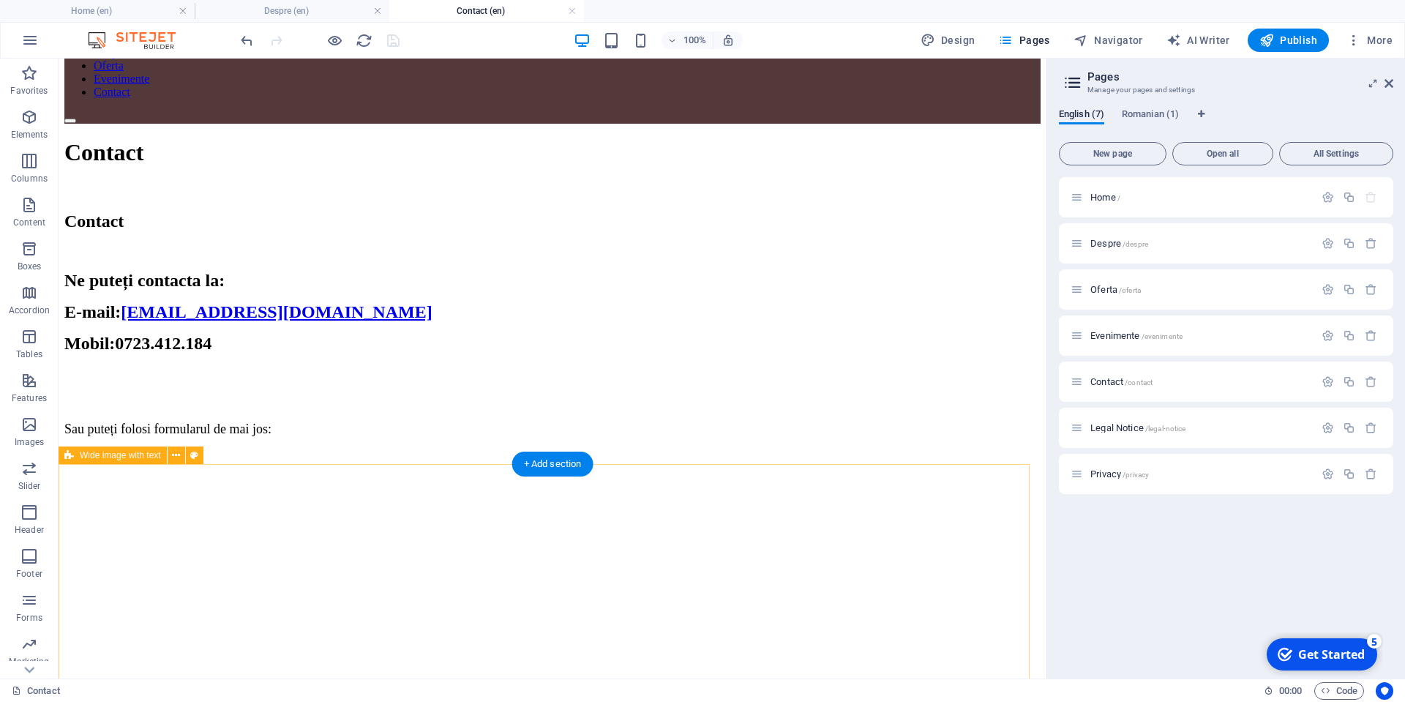
scroll to position [110, 0]
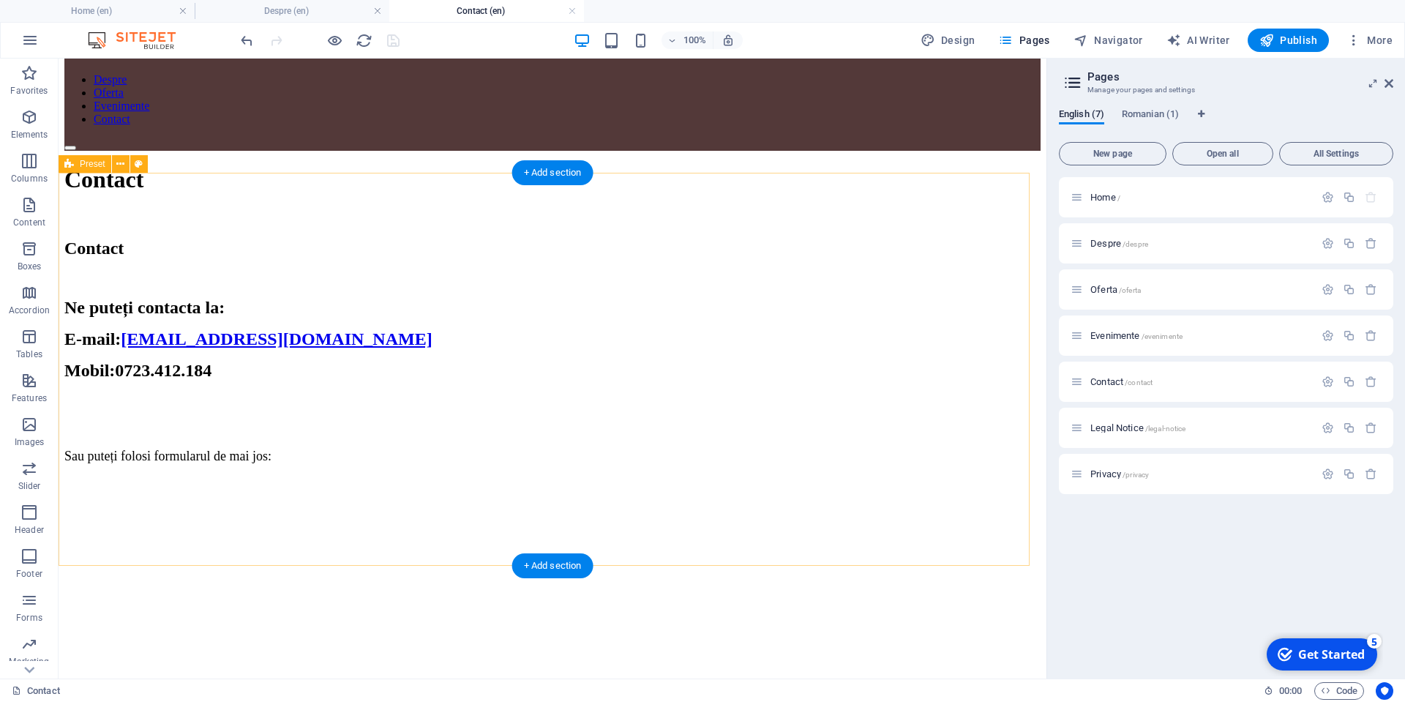
click at [963, 508] on div "Contact Ne puteți contacta la: E-mail: [EMAIL_ADDRESS][DOMAIN_NAME] Mobil: [PHO…" at bounding box center [552, 547] width 976 height 617
click at [1102, 200] on span "Home /" at bounding box center [1105, 197] width 30 height 11
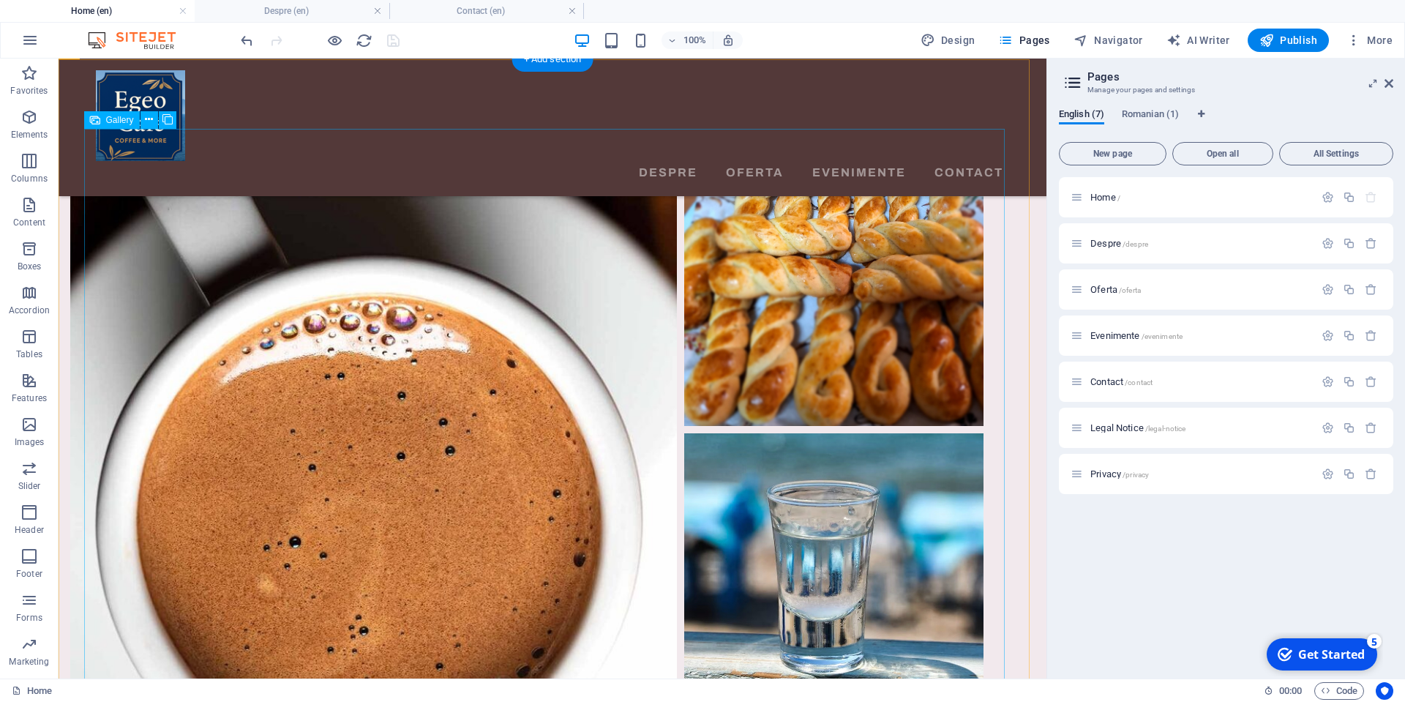
scroll to position [2620, 0]
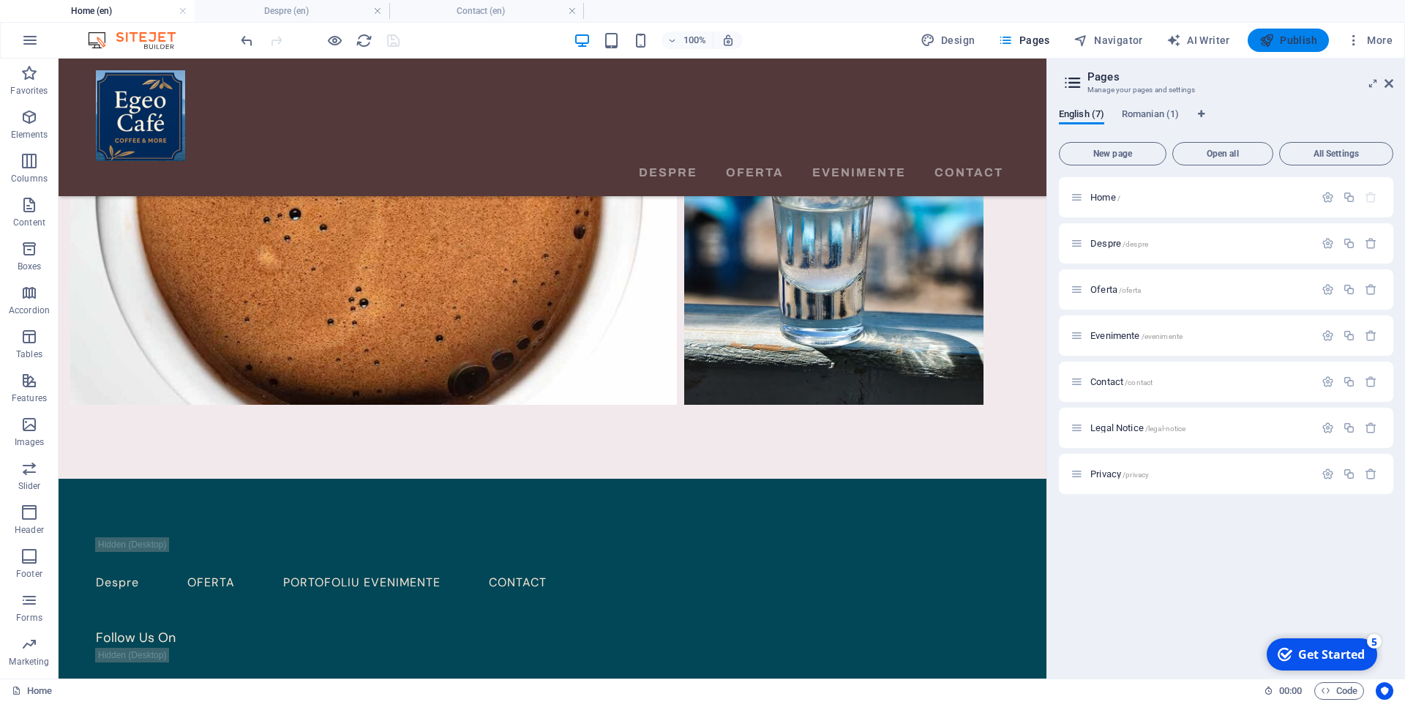
click at [1274, 35] on icon "button" at bounding box center [1266, 40] width 15 height 15
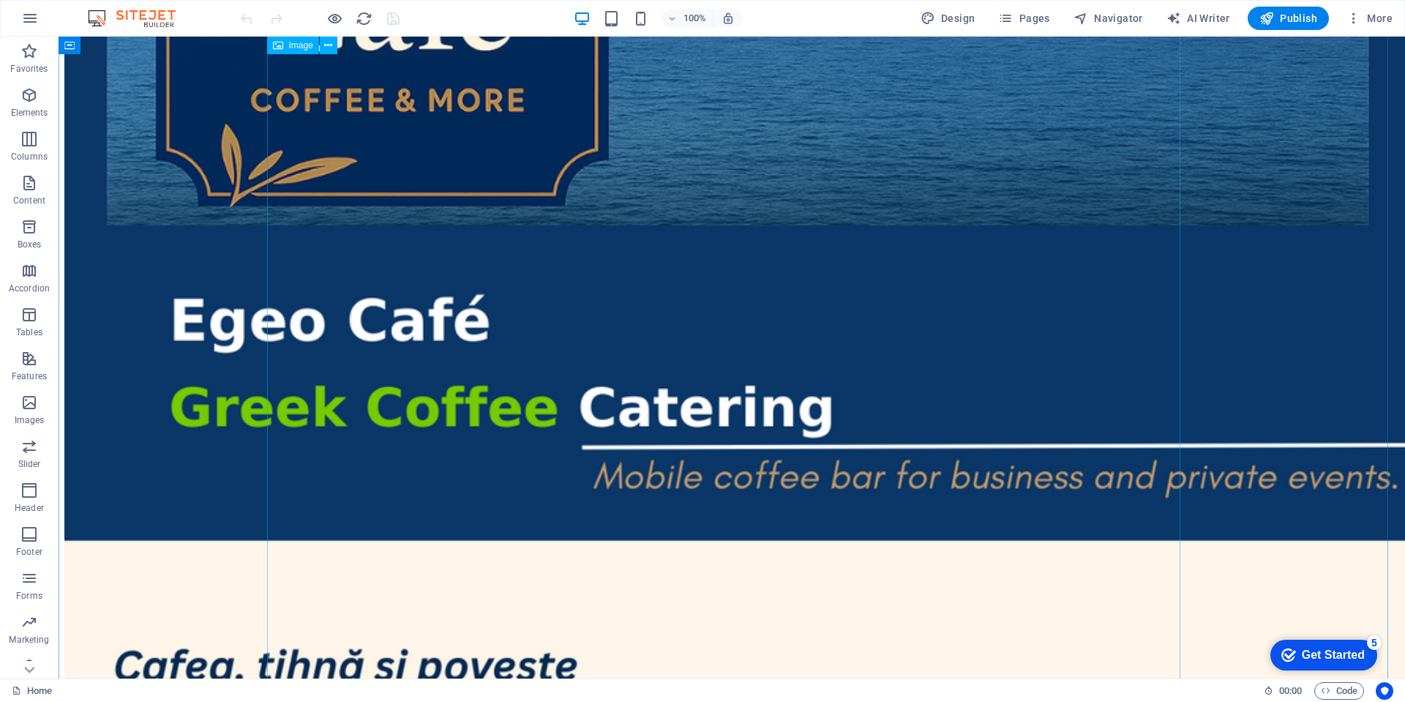
scroll to position [659, 0]
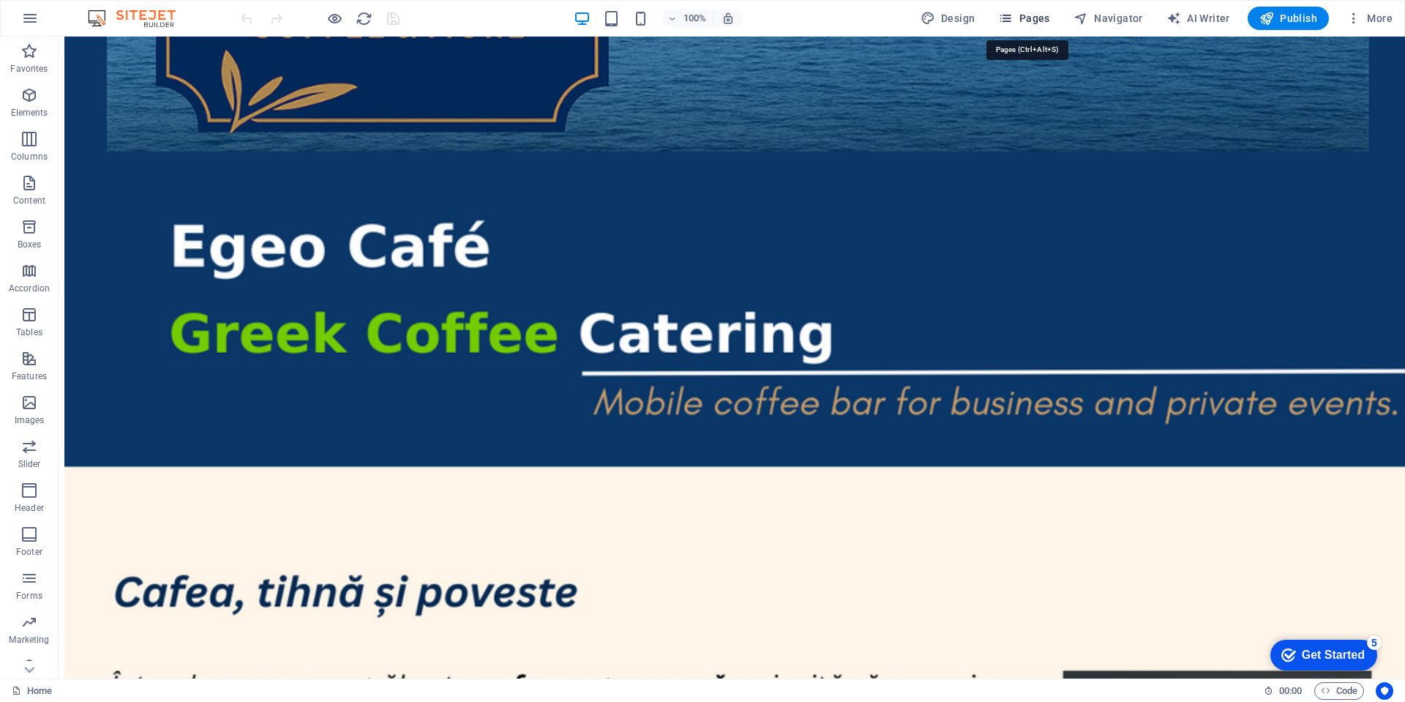
click at [1025, 13] on span "Pages" at bounding box center [1023, 18] width 51 height 15
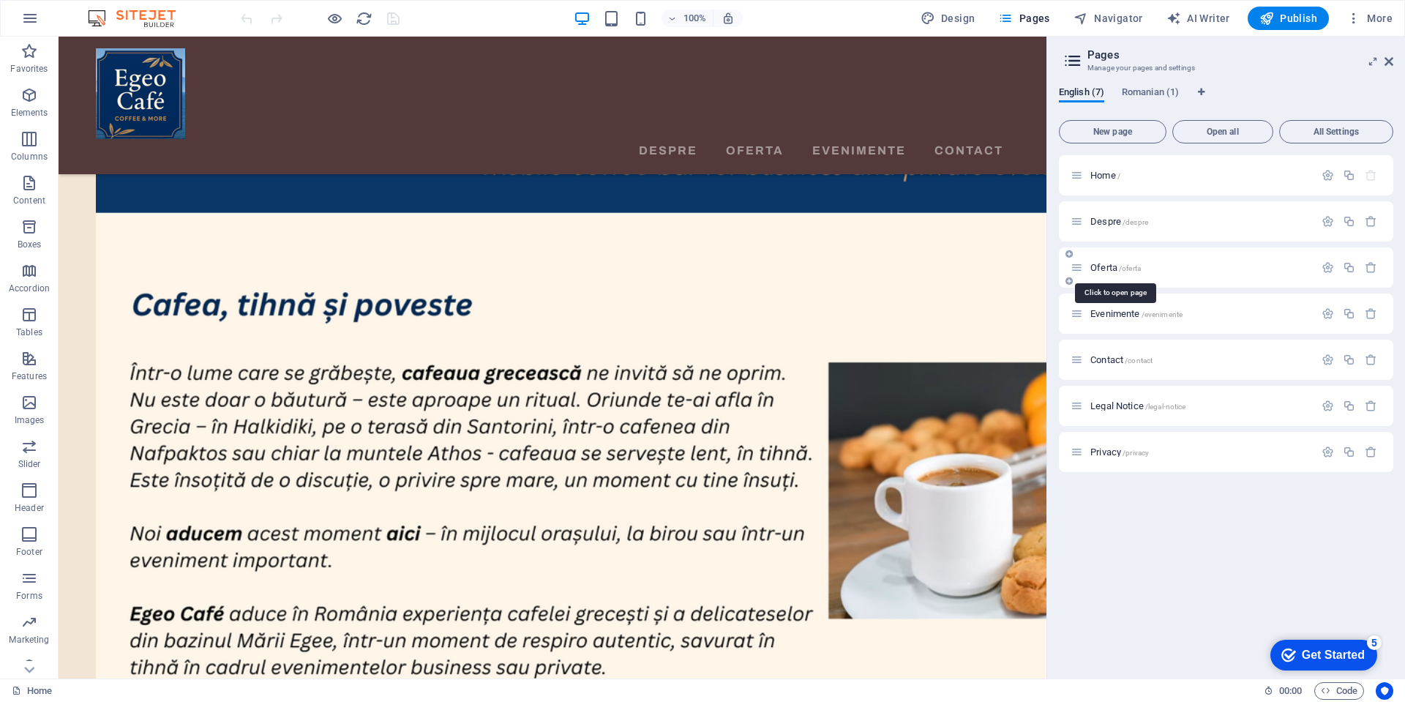
click at [1104, 265] on span "Oferta /oferta" at bounding box center [1115, 267] width 50 height 11
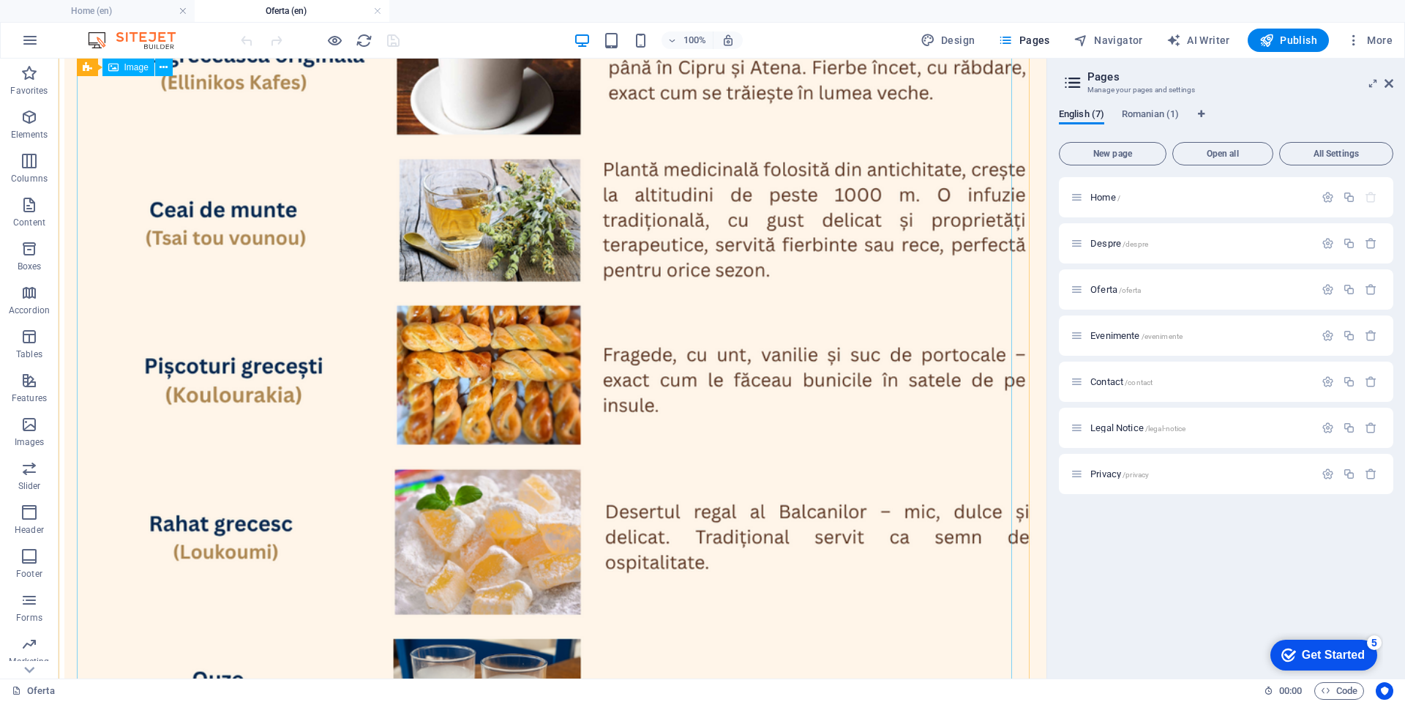
scroll to position [1537, 0]
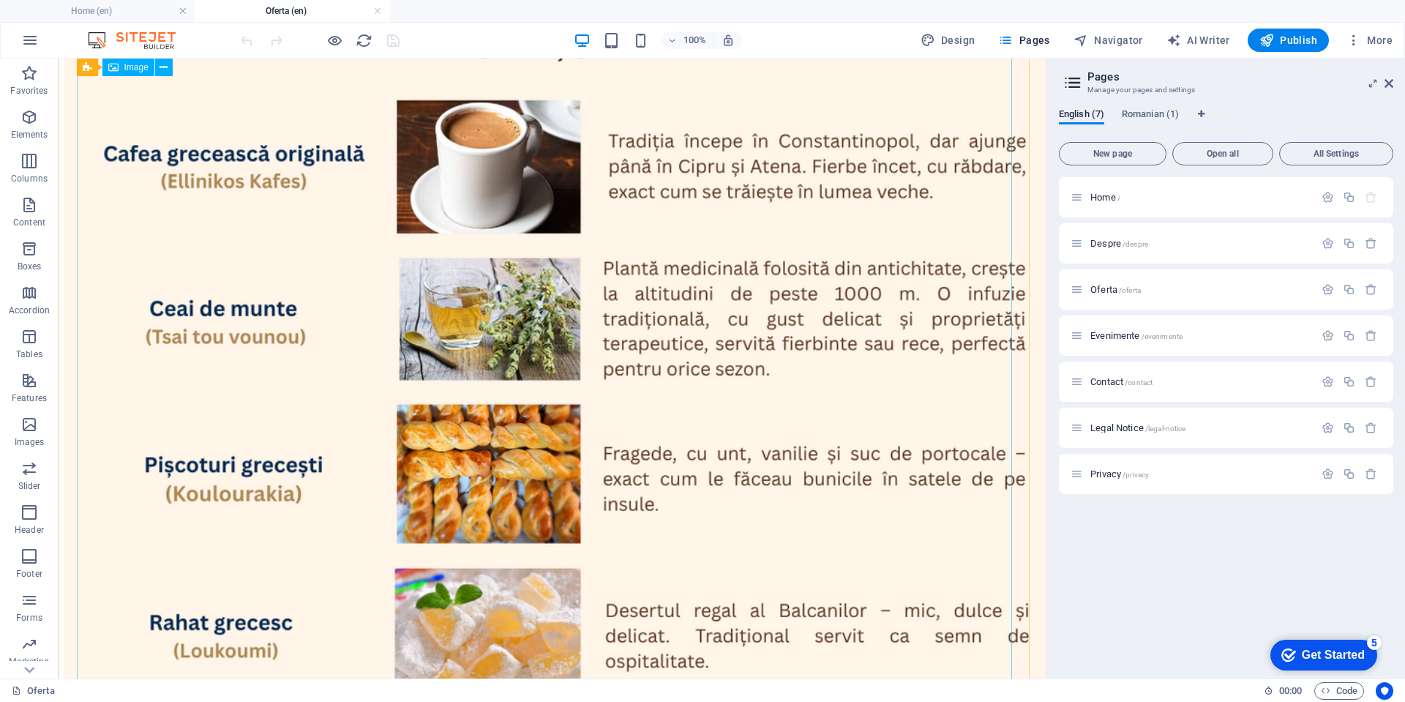
click at [678, 435] on figure at bounding box center [552, 549] width 976 height 1246
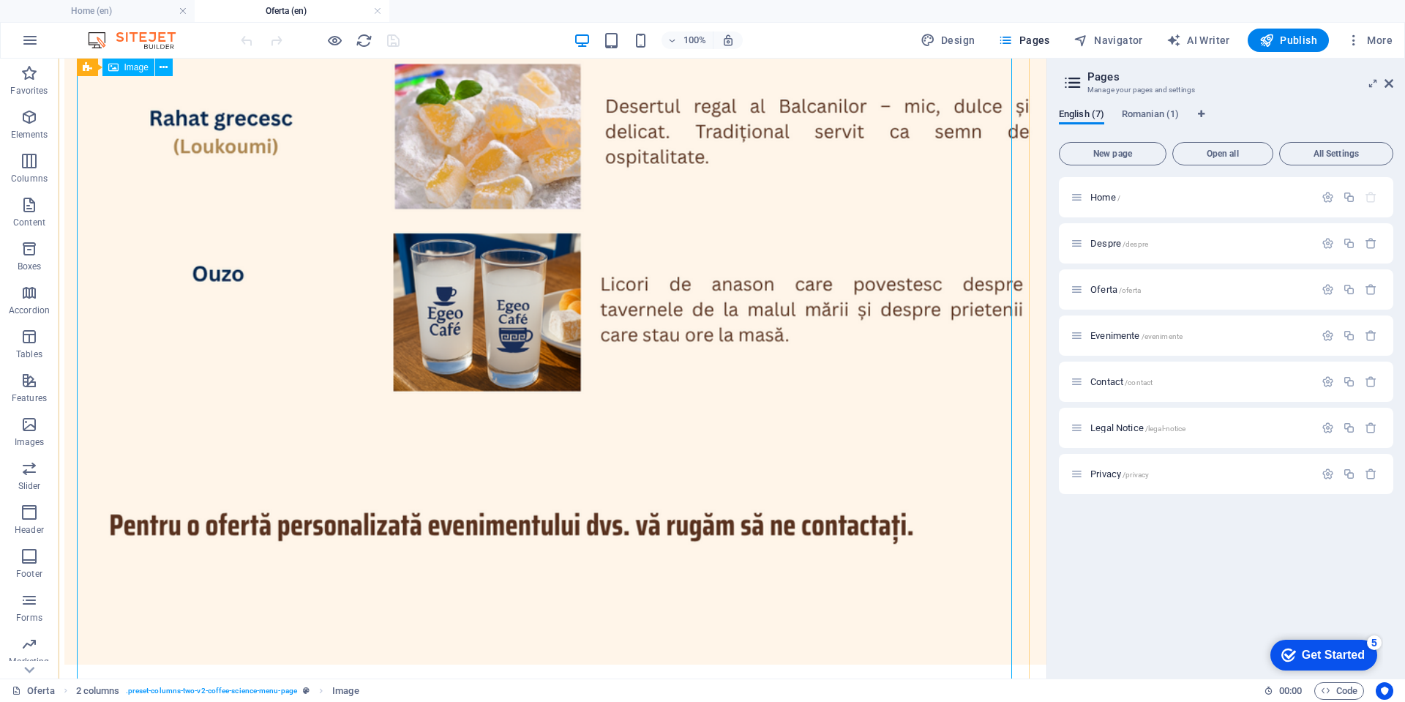
scroll to position [2086, 0]
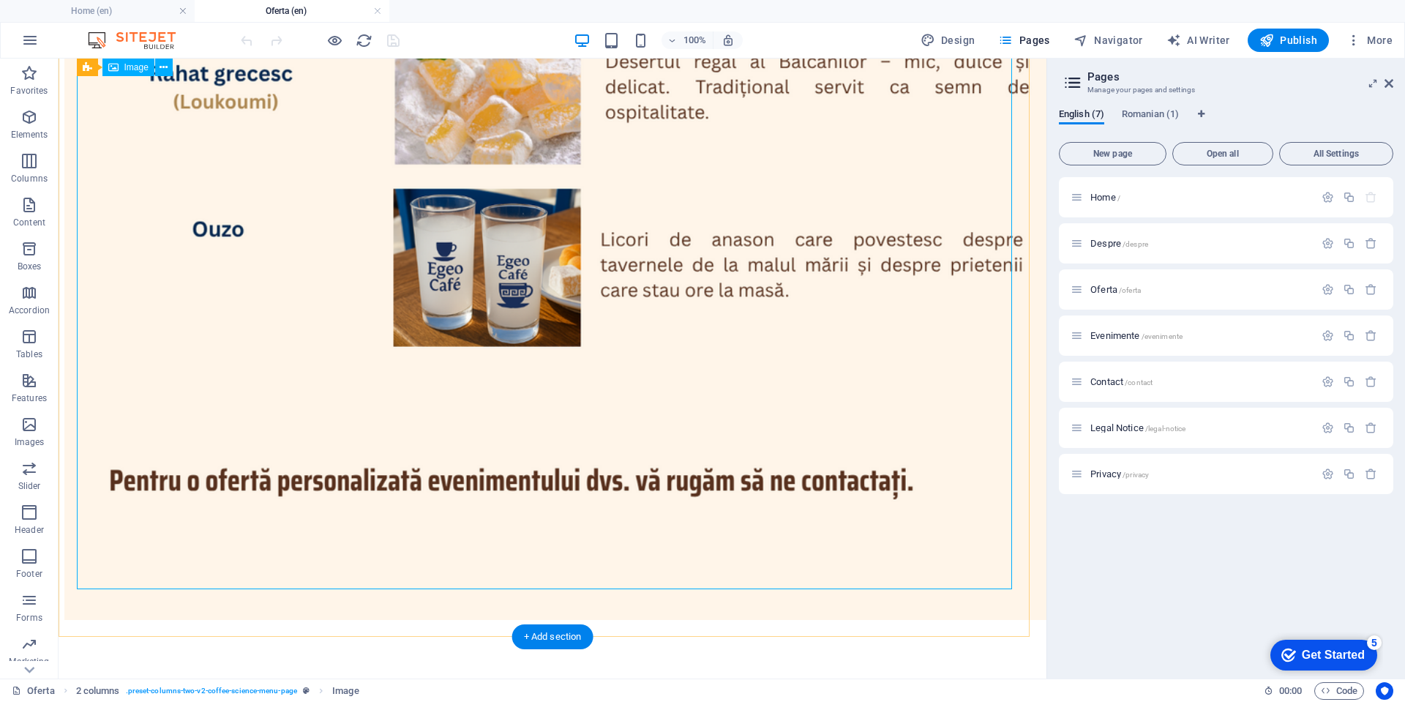
click at [620, 405] on figure at bounding box center [552, 0] width 976 height 1246
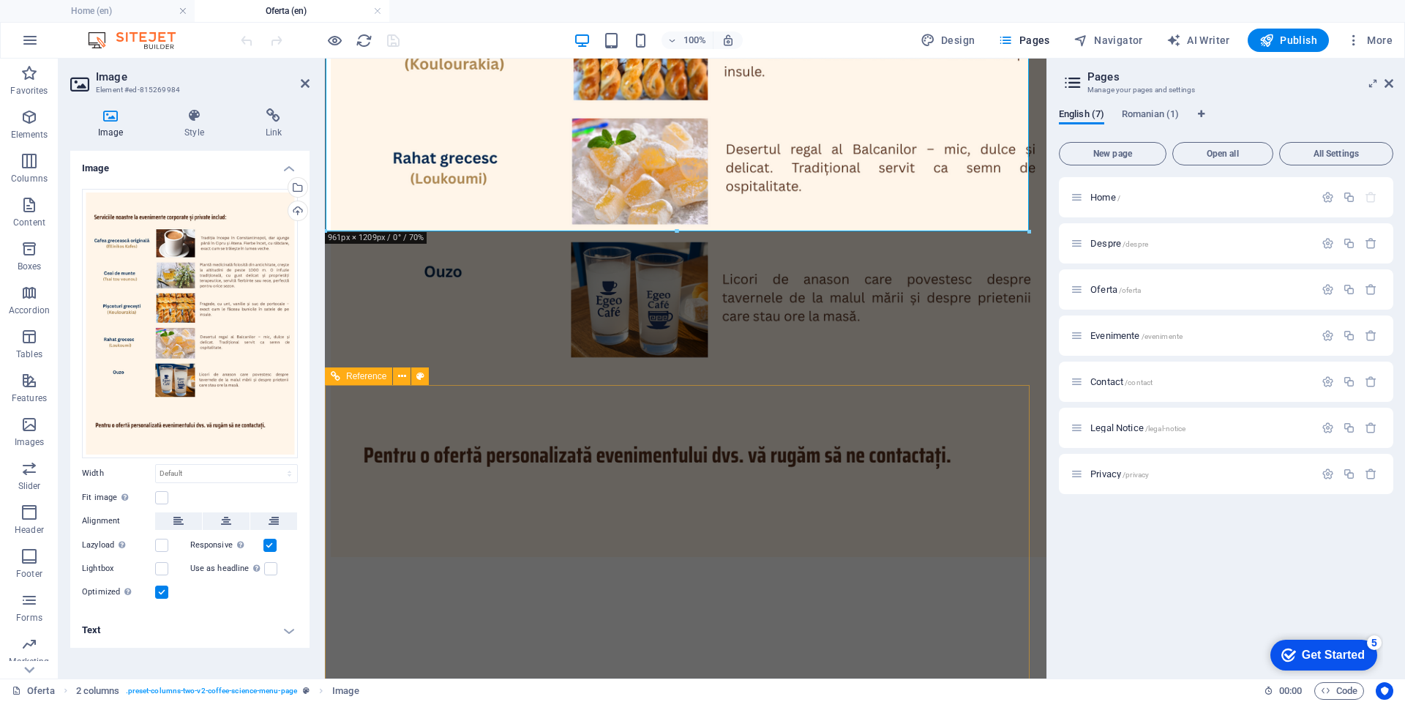
scroll to position [1508, 0]
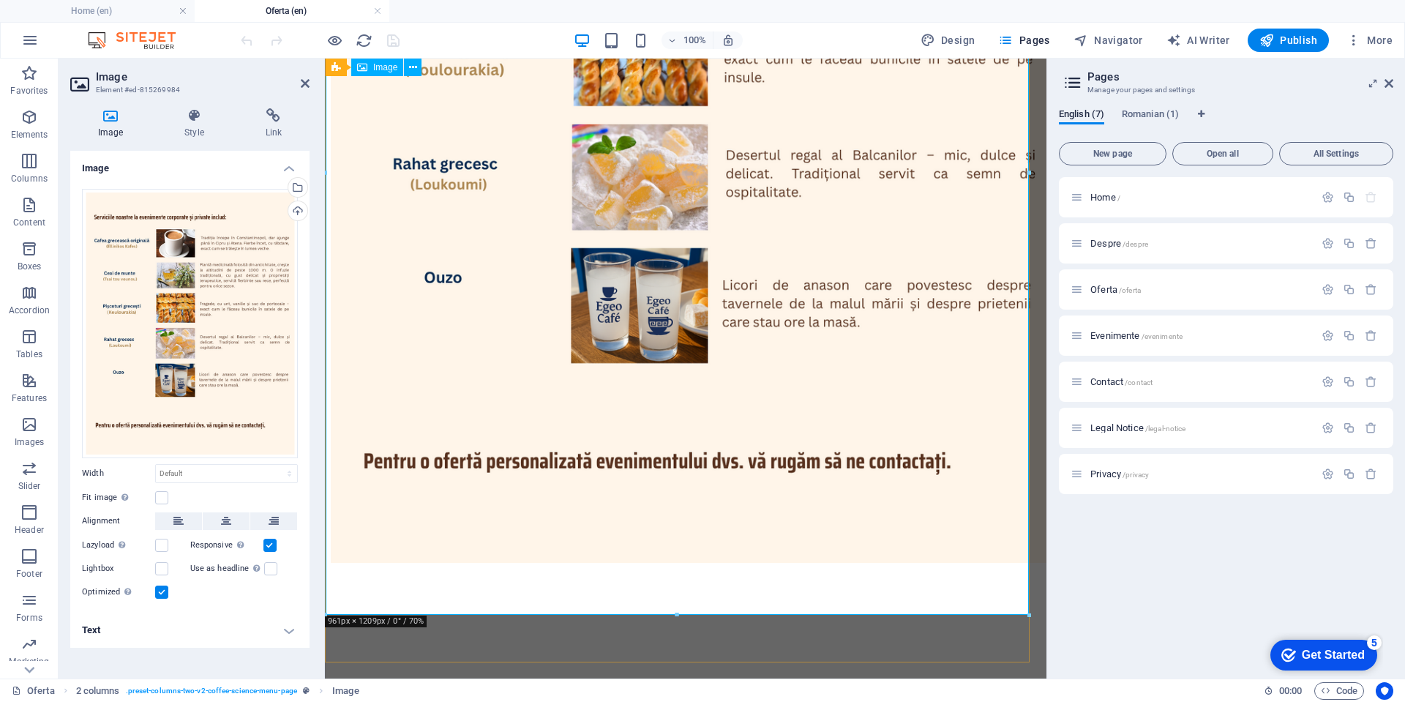
click at [680, 364] on figure at bounding box center [686, 110] width 710 height 910
click at [303, 209] on div "Upload" at bounding box center [296, 212] width 22 height 22
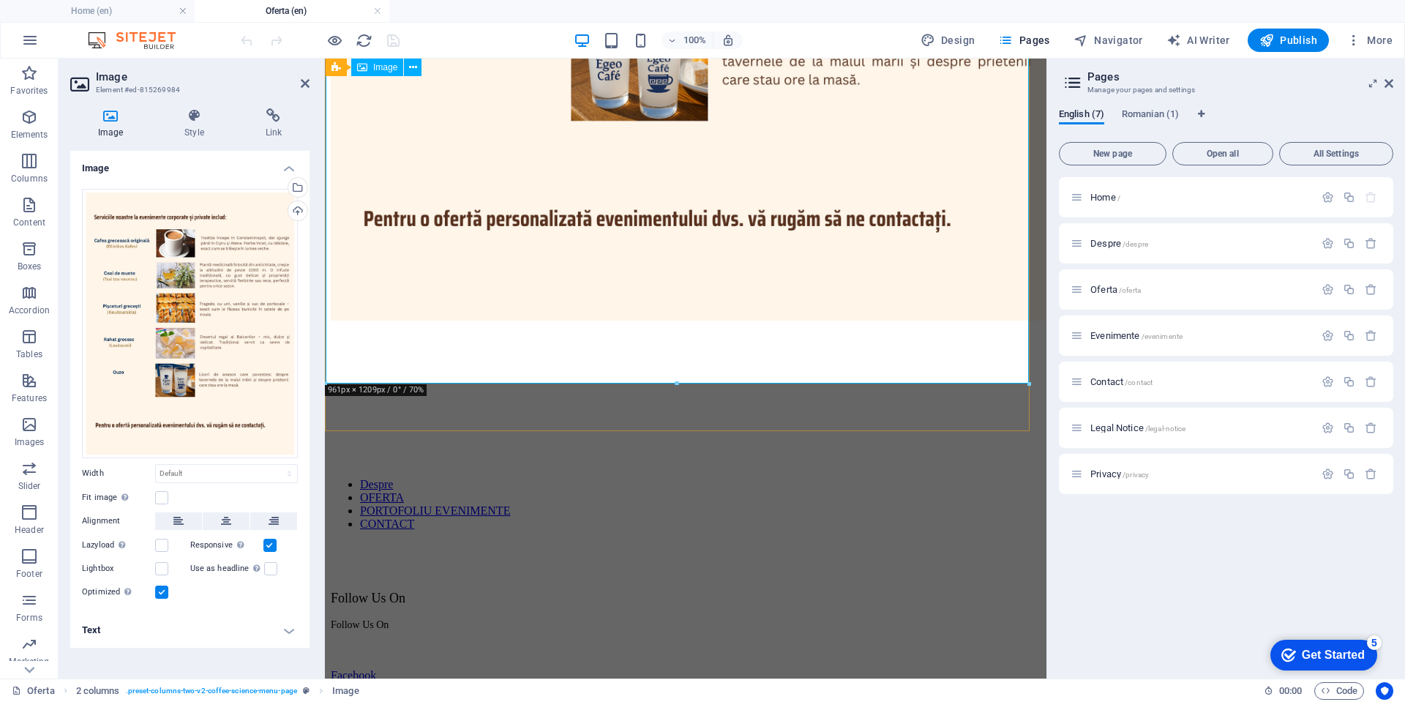
scroll to position [1756, 0]
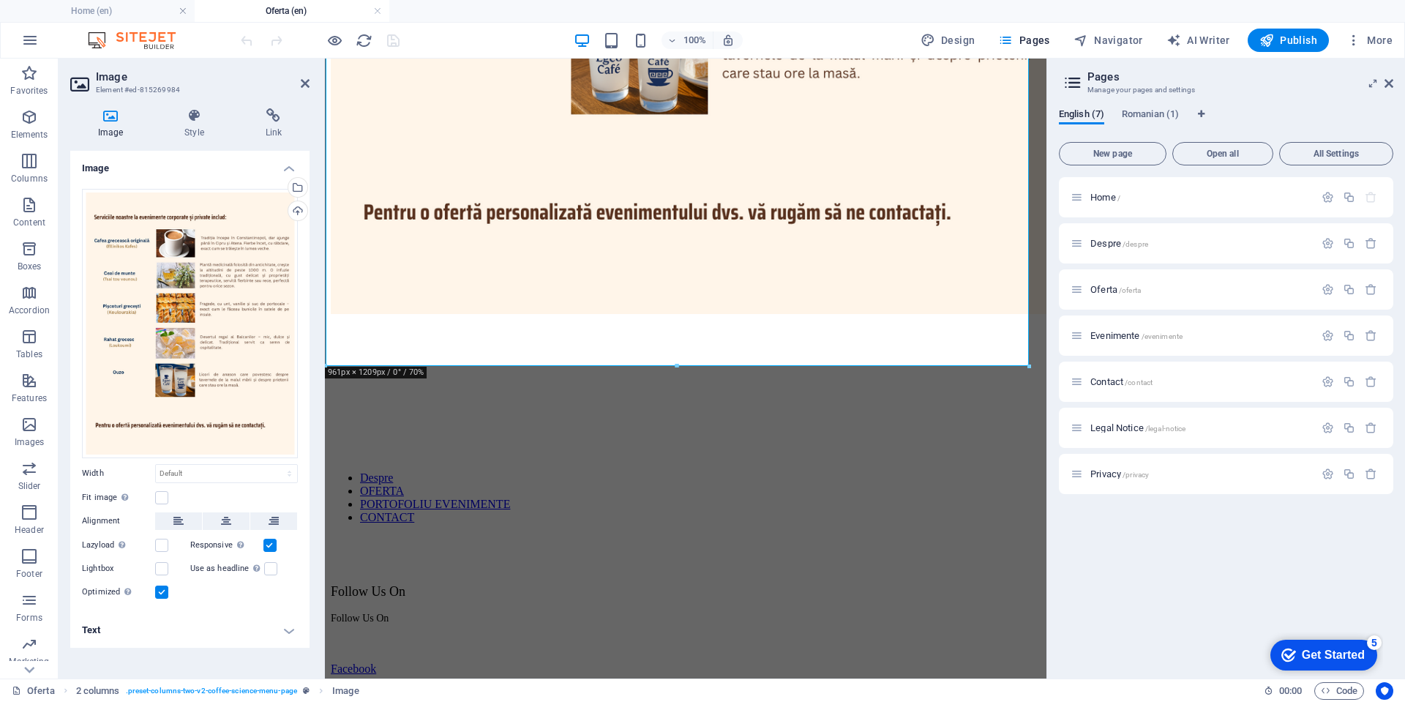
click at [1126, 557] on div "Home / Despre /despre Oferta /oferta Evenimente /evenimente Contact /contact Le…" at bounding box center [1226, 422] width 334 height 490
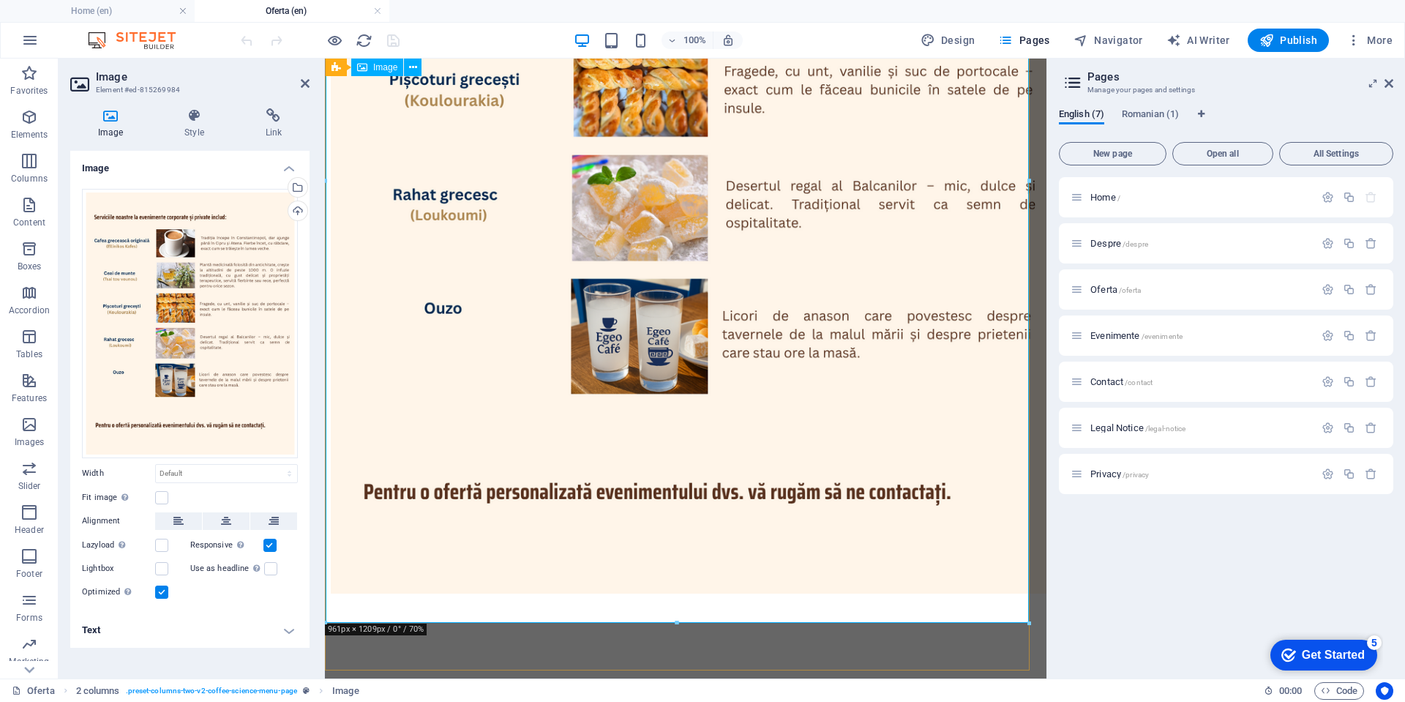
scroll to position [1427, 0]
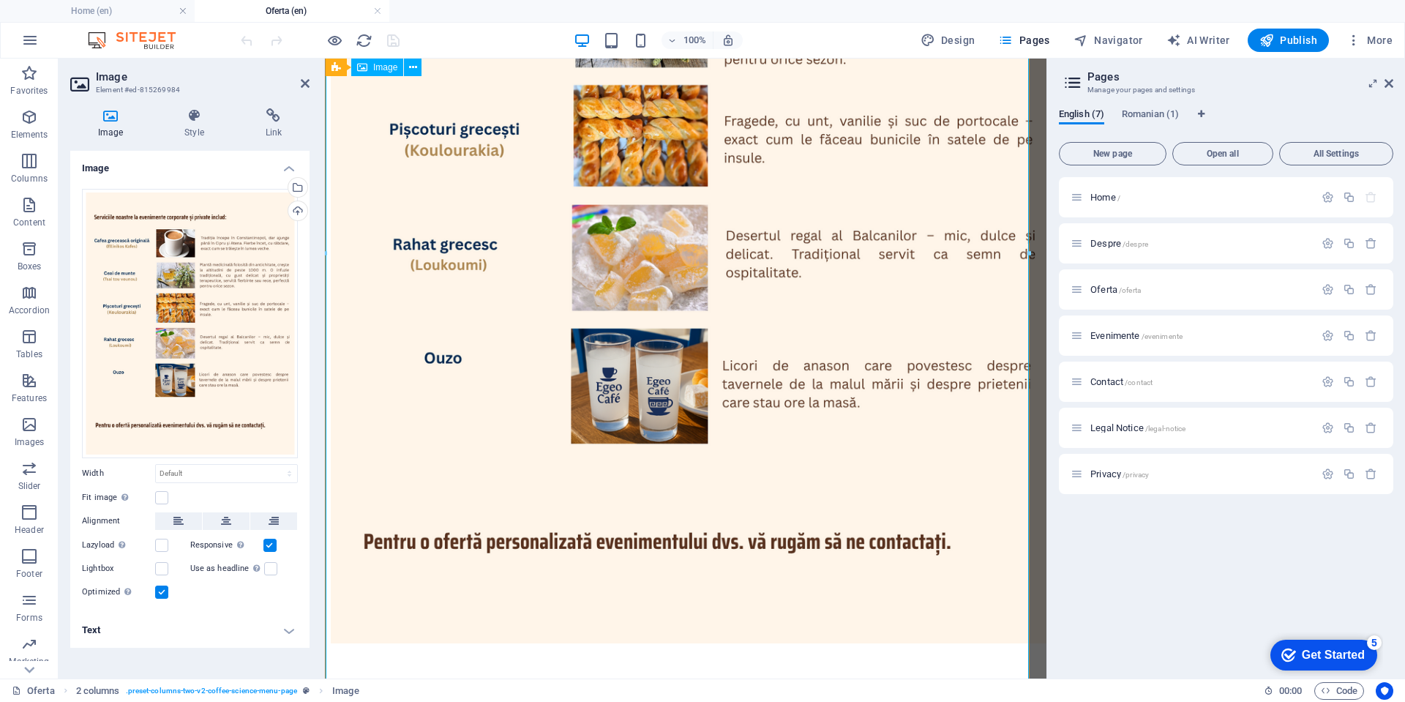
click at [667, 435] on figure at bounding box center [686, 191] width 710 height 910
click at [746, 437] on figure at bounding box center [686, 191] width 710 height 910
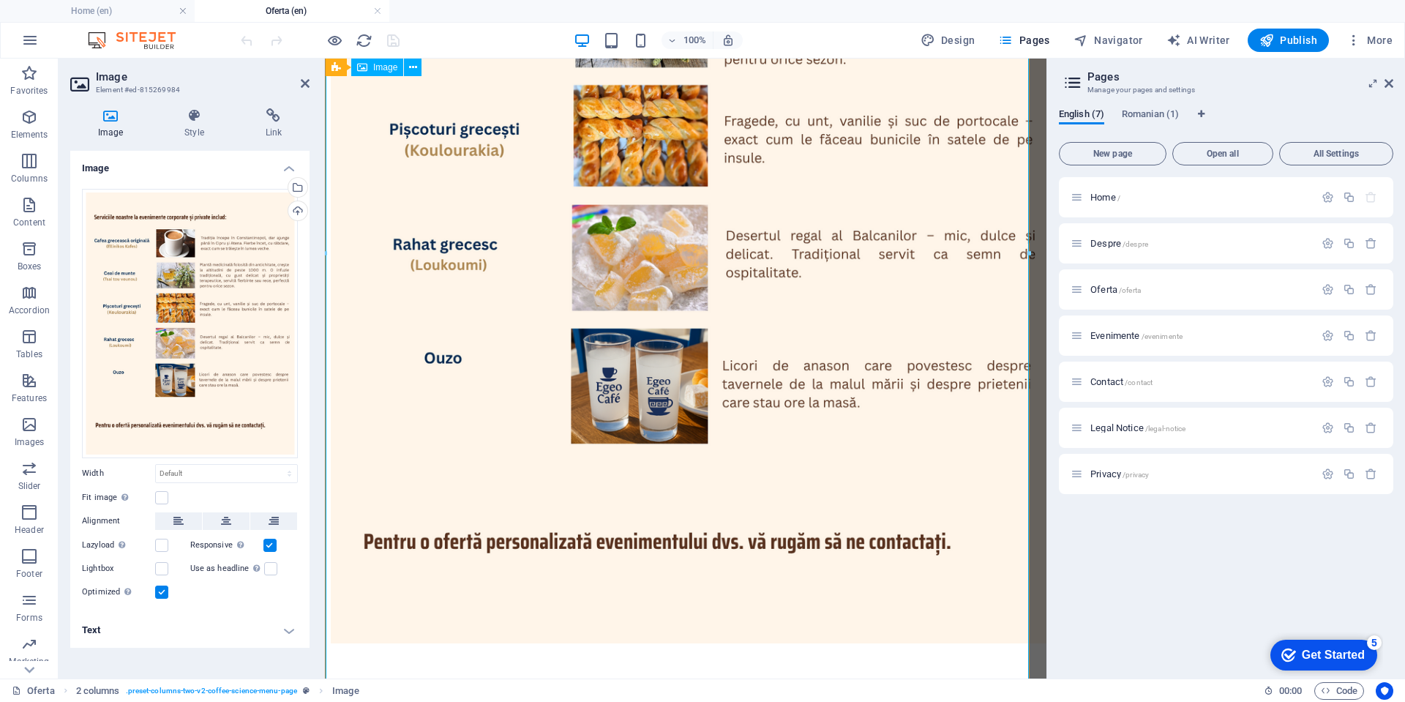
click at [471, 408] on figure at bounding box center [686, 191] width 710 height 910
click at [473, 405] on figure at bounding box center [686, 191] width 710 height 910
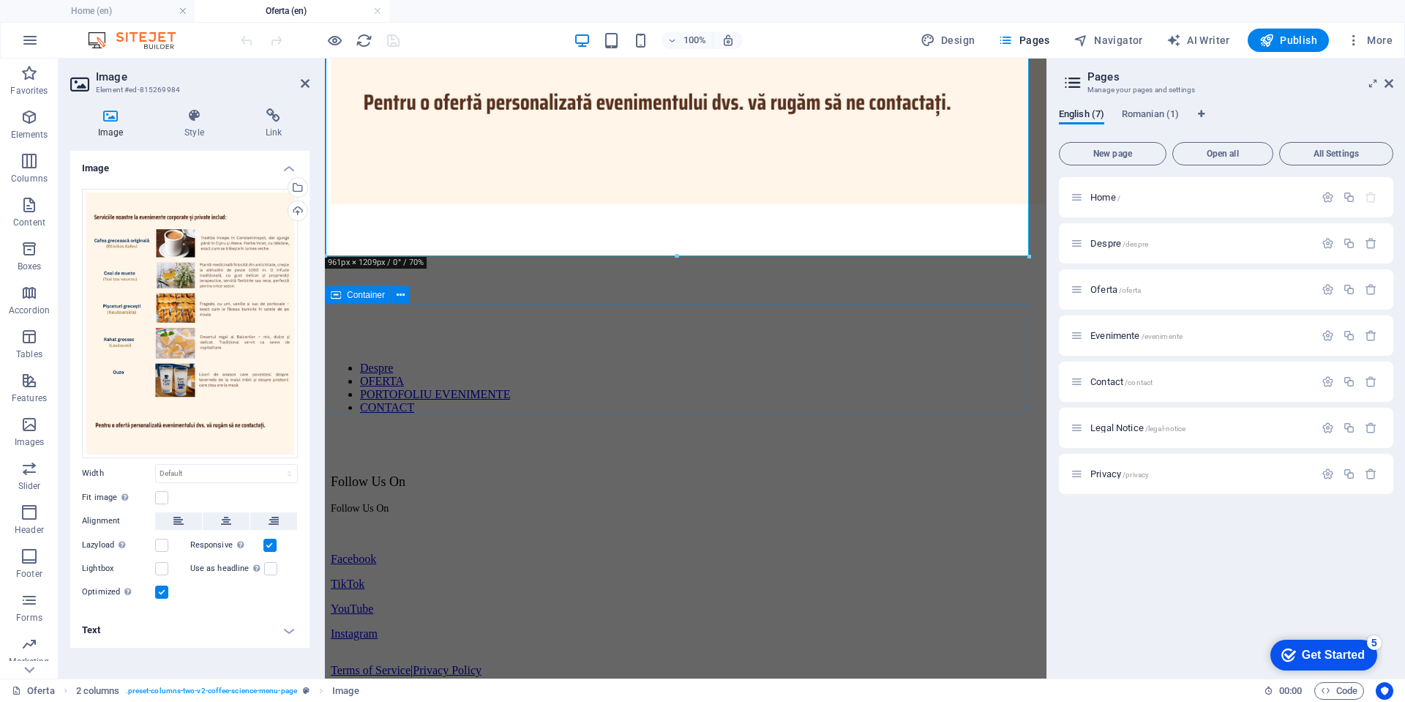
click at [555, 313] on div at bounding box center [686, 260] width 710 height 106
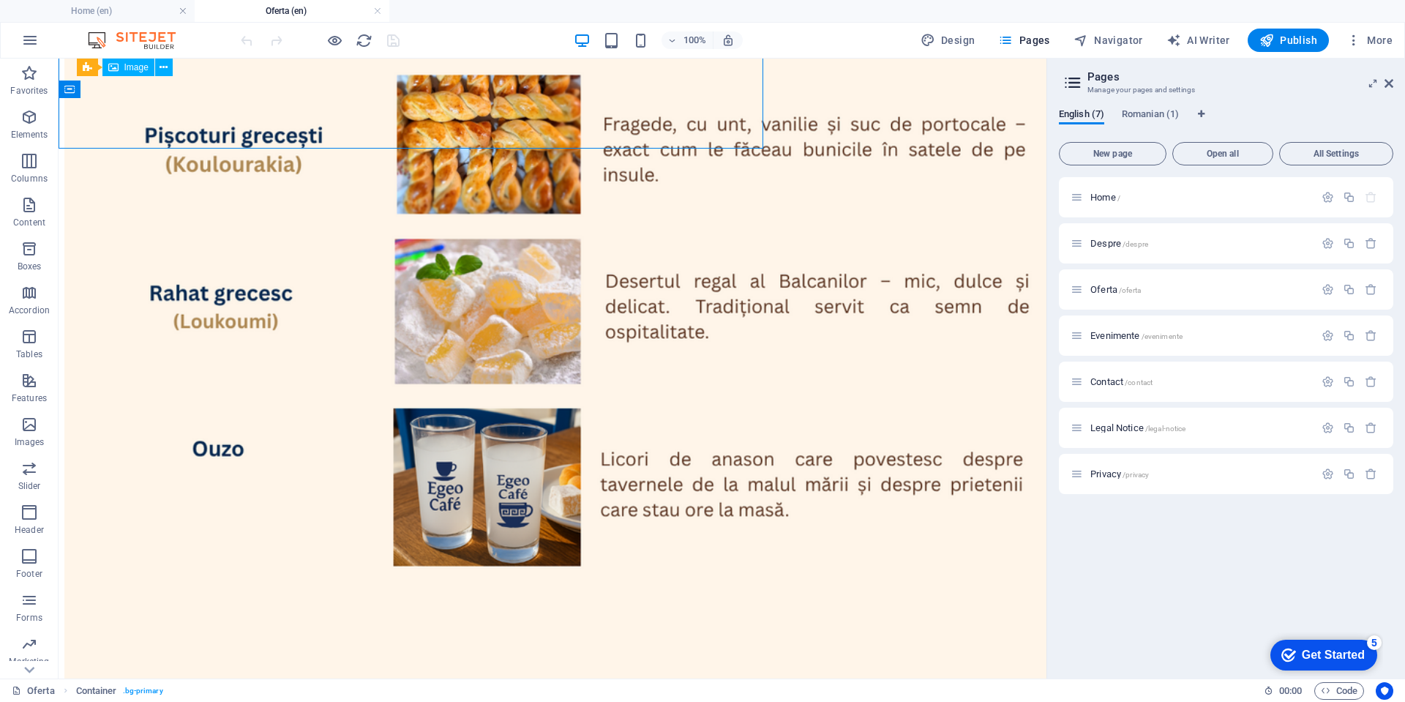
scroll to position [2127, 0]
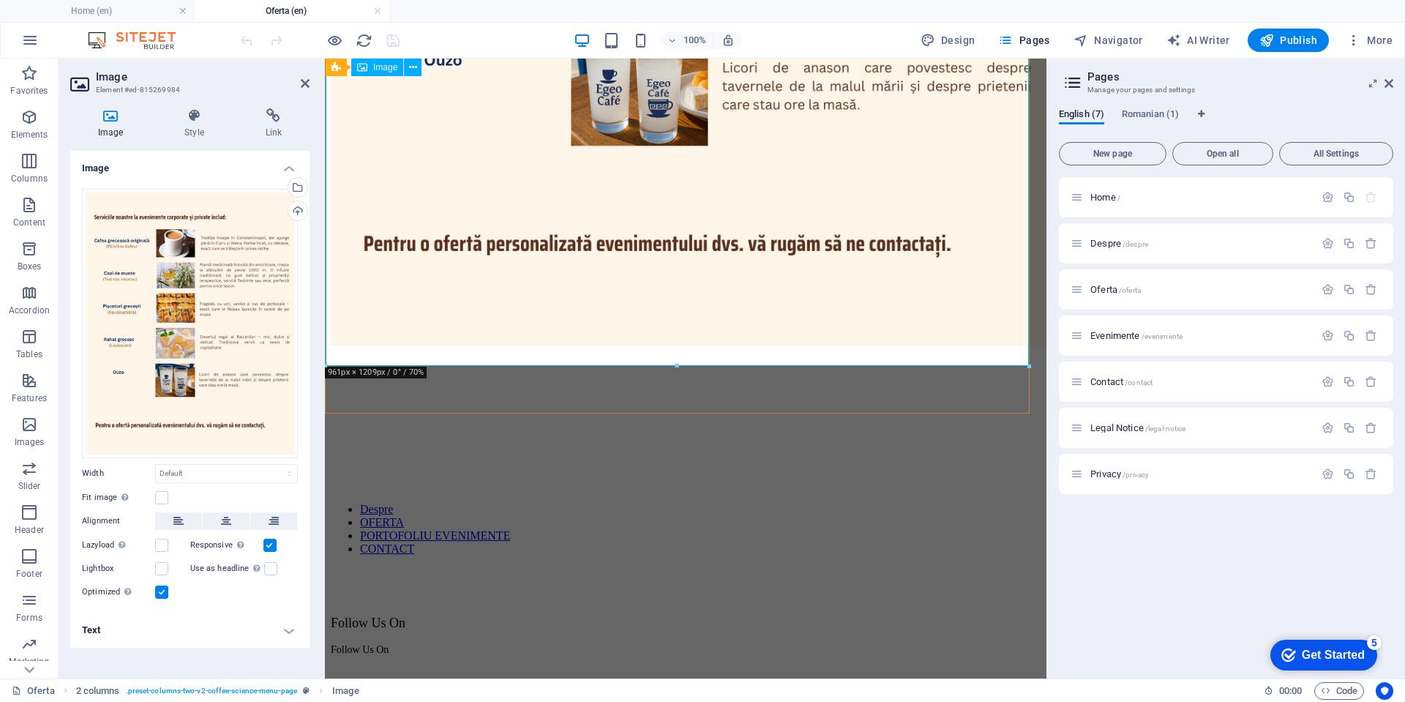
scroll to position [1647, 0]
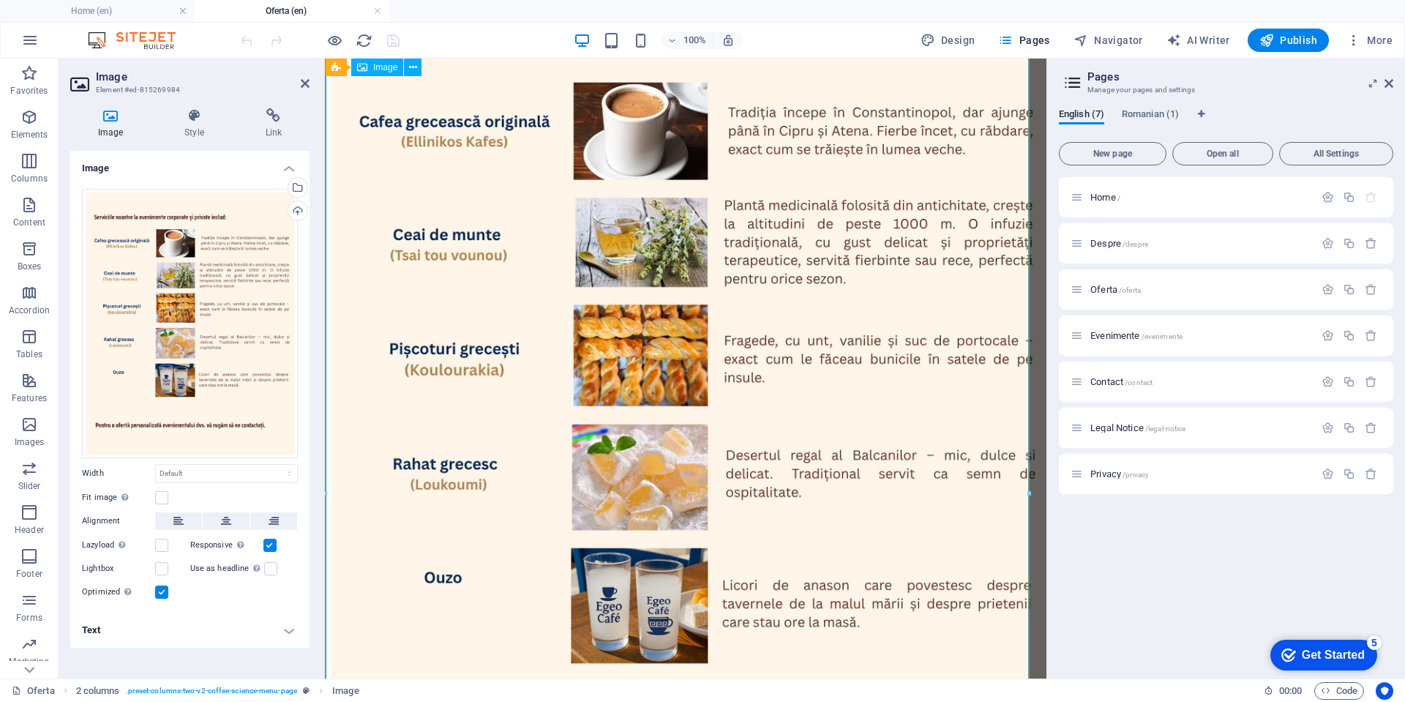
scroll to position [768, 0]
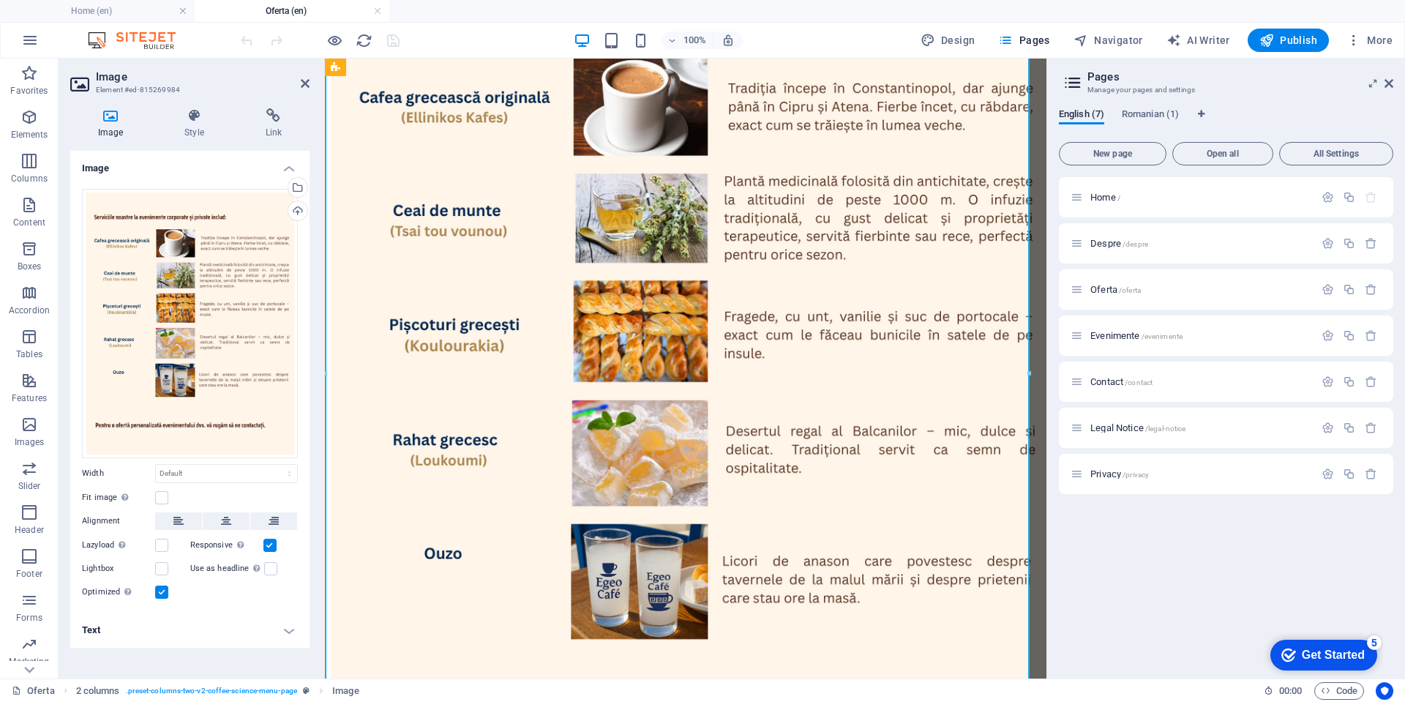
scroll to position [1317, 0]
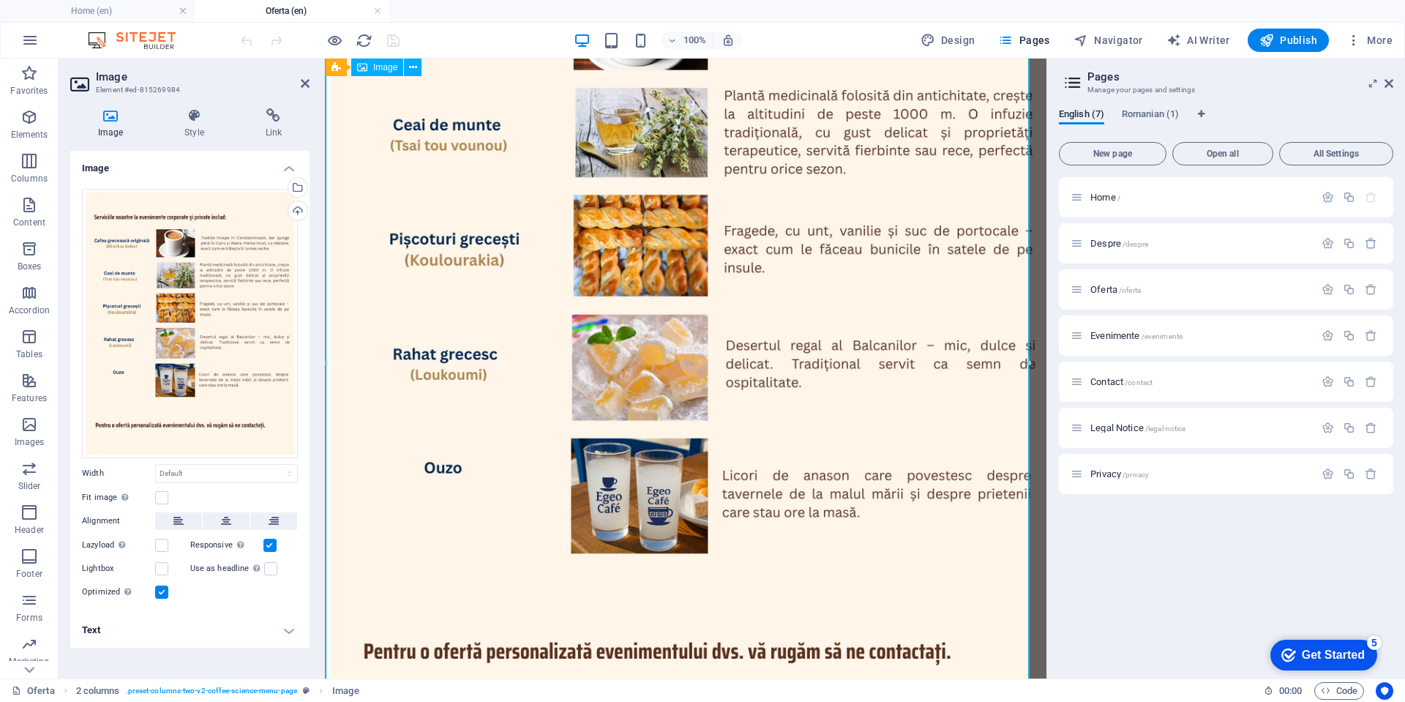
click at [776, 388] on figure at bounding box center [686, 301] width 710 height 910
click at [771, 396] on figure at bounding box center [686, 301] width 710 height 910
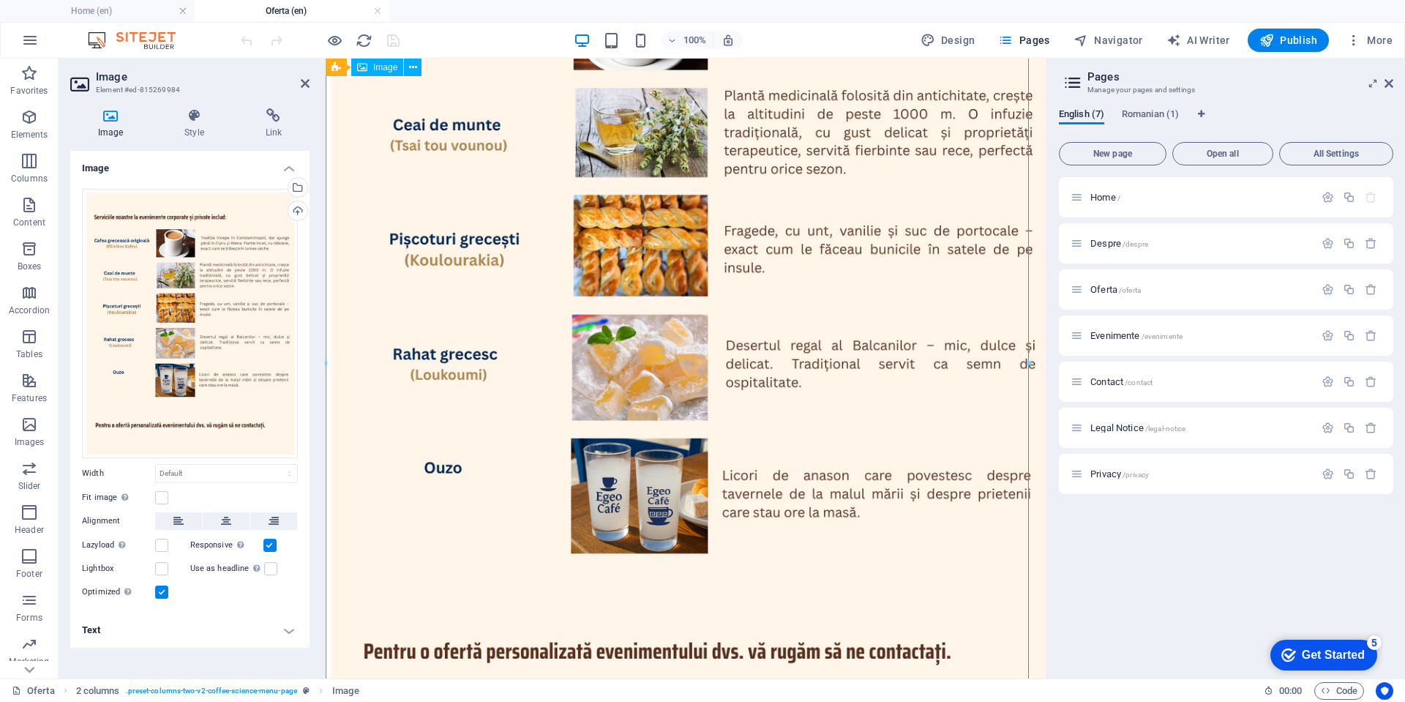
click at [765, 413] on figure at bounding box center [686, 301] width 710 height 910
click at [768, 411] on figure at bounding box center [686, 301] width 710 height 910
